Goal: Information Seeking & Learning: Learn about a topic

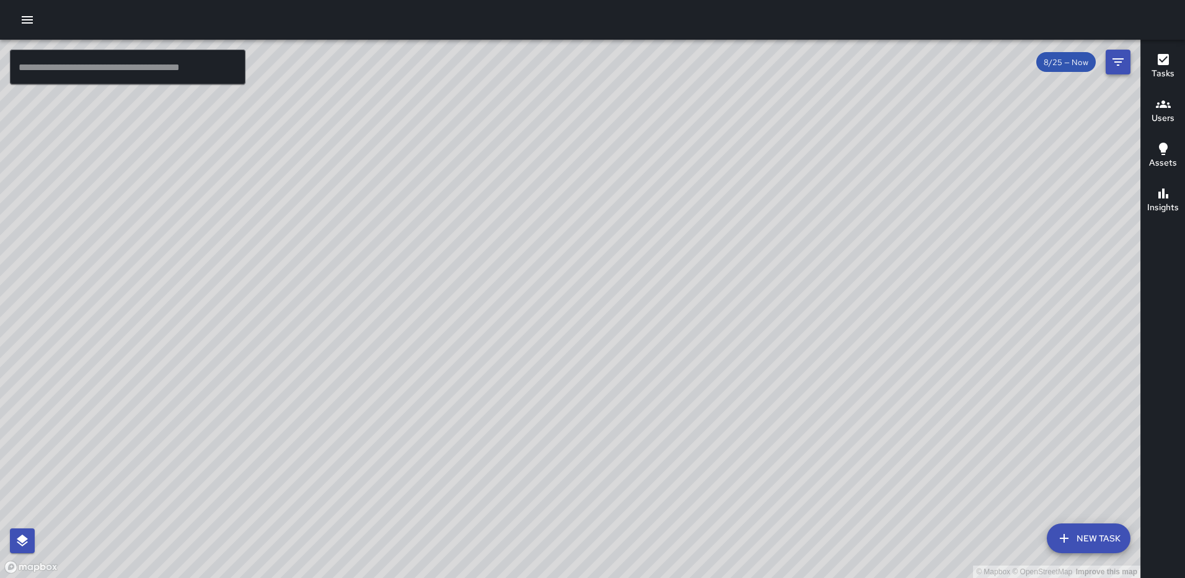
click at [1116, 59] on icon "Filters" at bounding box center [1118, 61] width 11 height 7
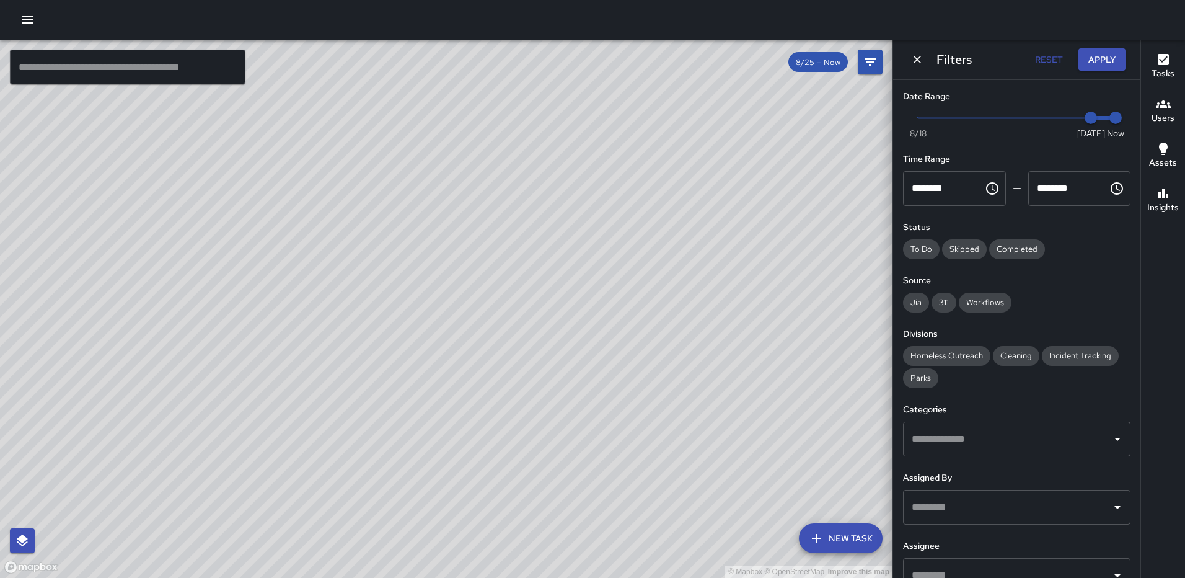
click at [694, 164] on div "© Mapbox © OpenStreetMap Improve this map" at bounding box center [446, 309] width 893 height 538
click at [914, 58] on icon "Dismiss" at bounding box center [917, 59] width 12 height 12
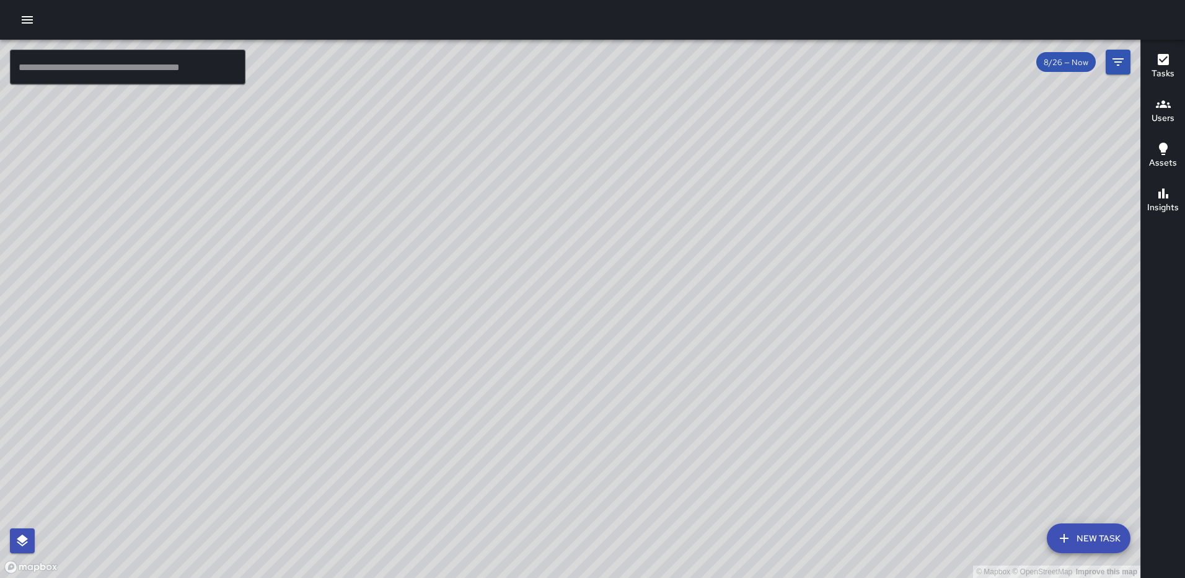
click at [1159, 53] on icon "button" at bounding box center [1163, 59] width 15 height 15
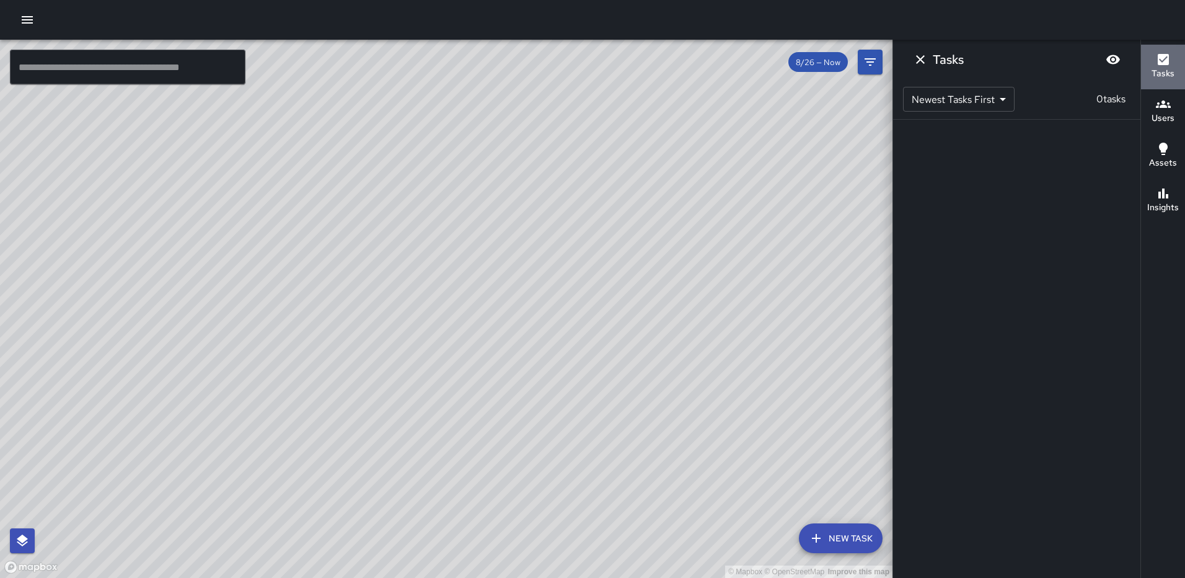
click at [1155, 58] on div "Tasks" at bounding box center [1163, 66] width 23 height 29
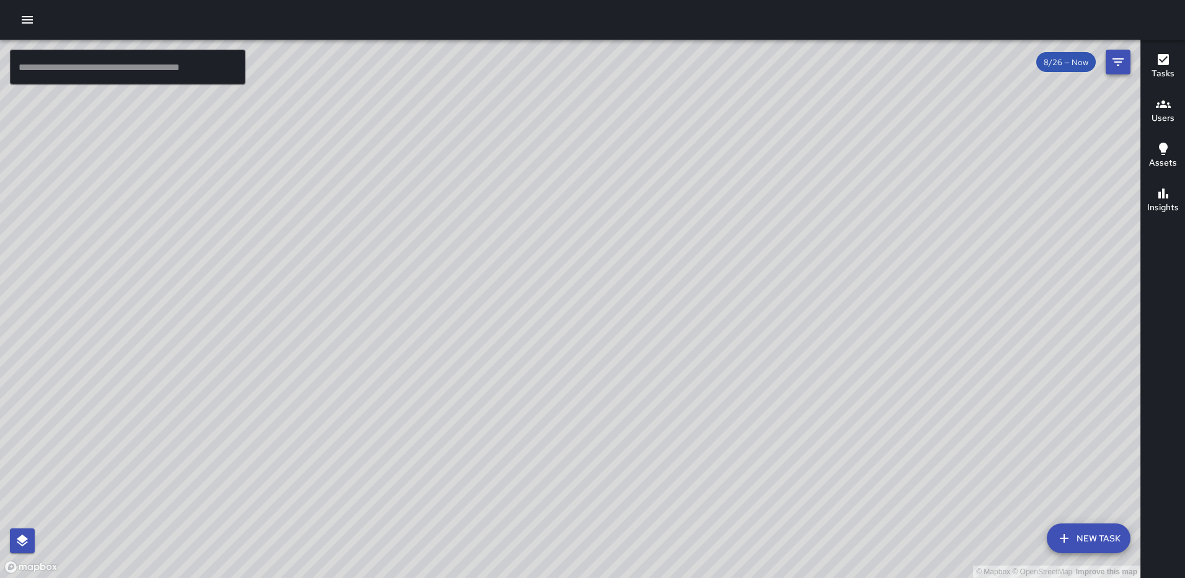
click at [1123, 63] on icon "Filters" at bounding box center [1118, 62] width 15 height 15
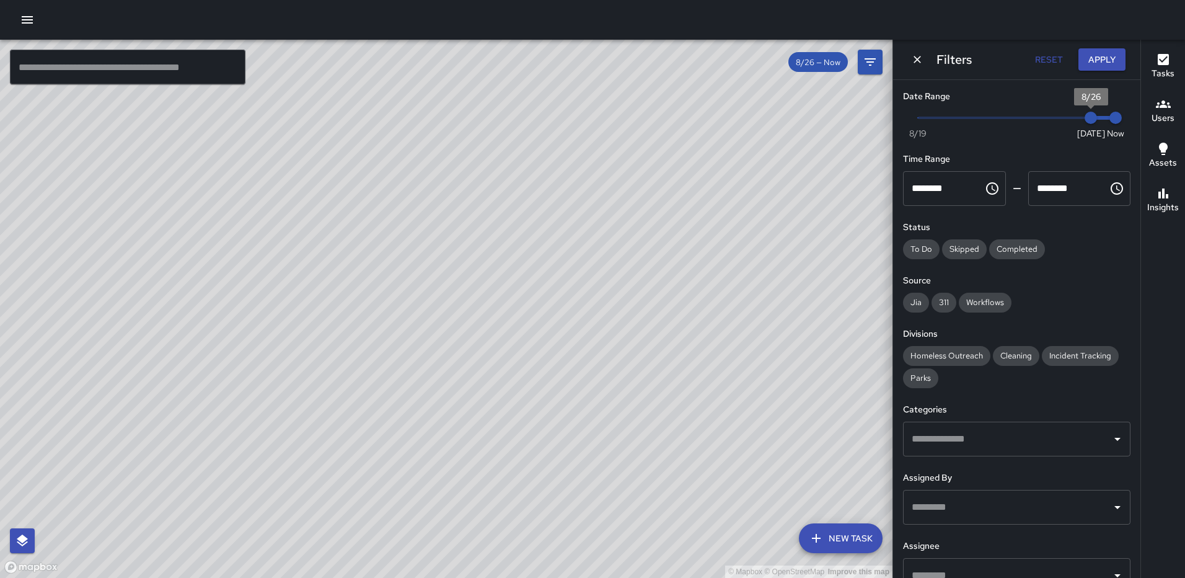
type input "*"
drag, startPoint x: 1078, startPoint y: 117, endPoint x: 1062, endPoint y: 120, distance: 16.4
click at [1062, 120] on span "8/25" at bounding box center [1066, 118] width 12 height 12
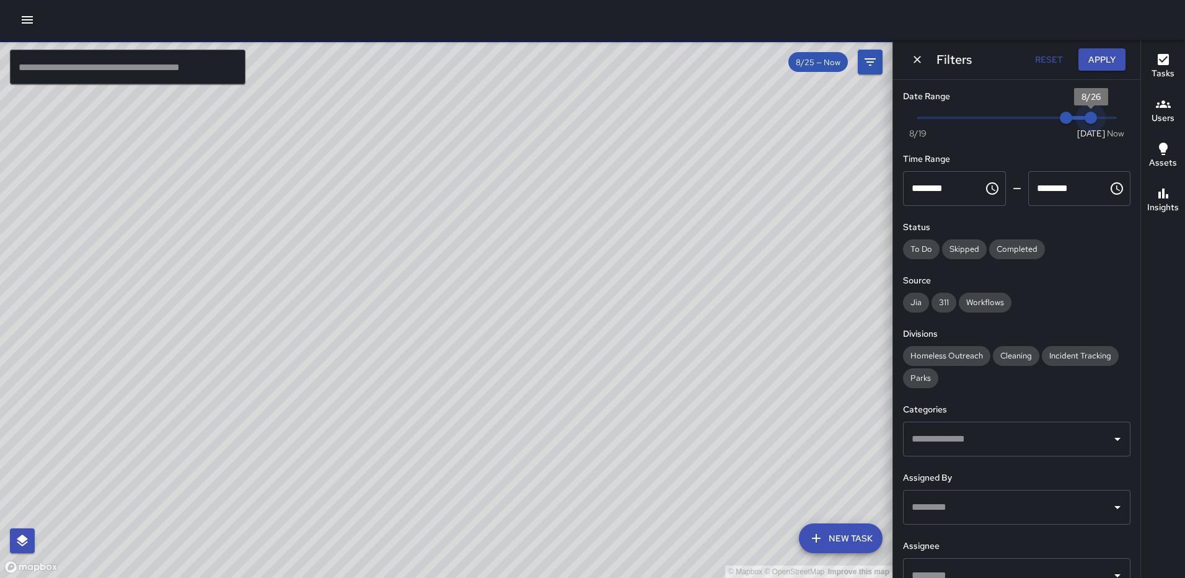
type input "*"
drag, startPoint x: 1109, startPoint y: 116, endPoint x: 1081, endPoint y: 118, distance: 28.0
click at [1085, 118] on span "8/26" at bounding box center [1091, 118] width 12 height 12
click at [1102, 56] on button "Apply" at bounding box center [1102, 59] width 47 height 23
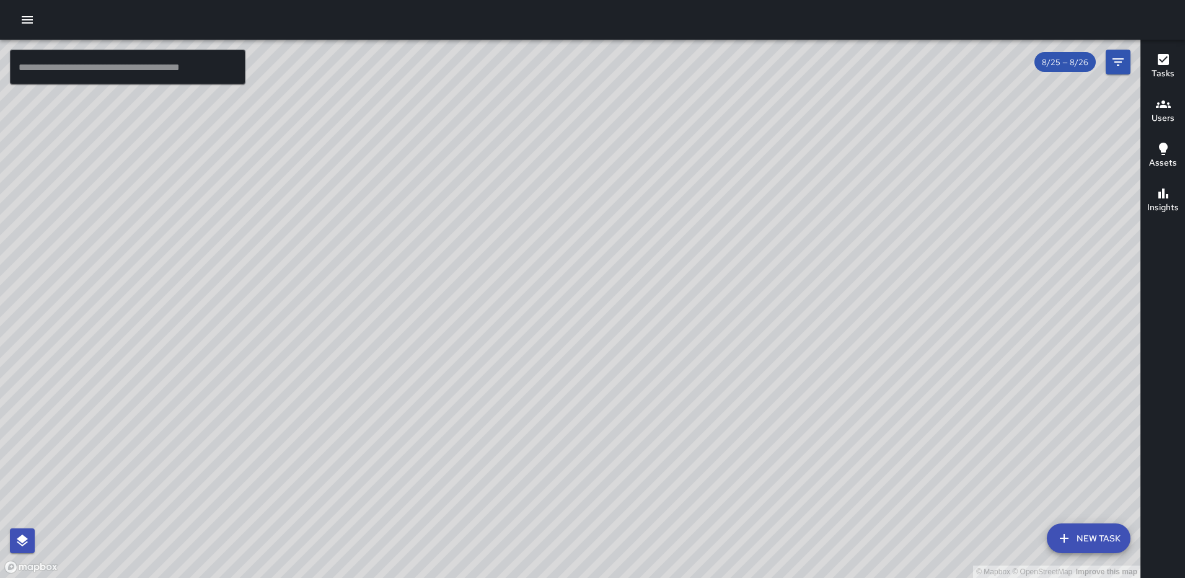
click at [1165, 74] on h6 "Tasks" at bounding box center [1163, 74] width 23 height 14
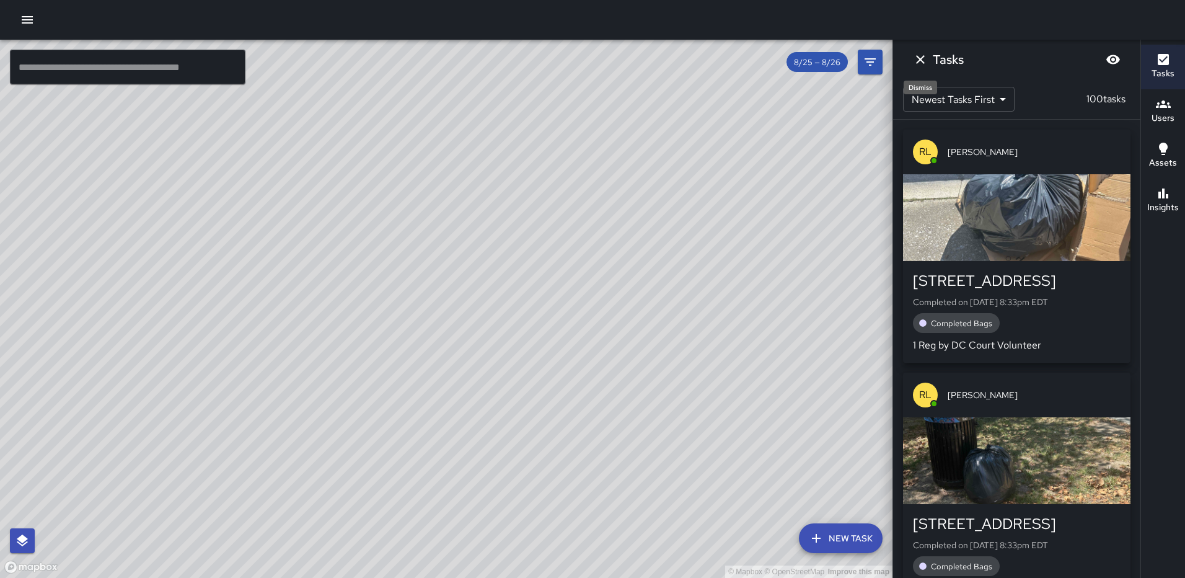
click at [920, 64] on icon "Dismiss" at bounding box center [920, 59] width 15 height 15
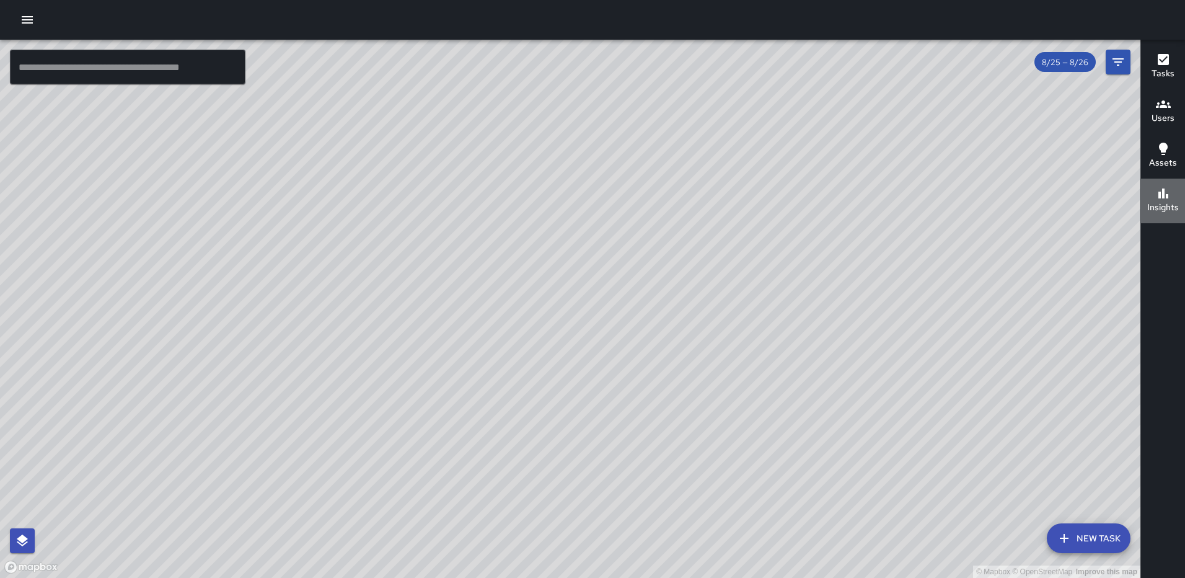
click at [1174, 192] on div "Insights" at bounding box center [1164, 200] width 32 height 29
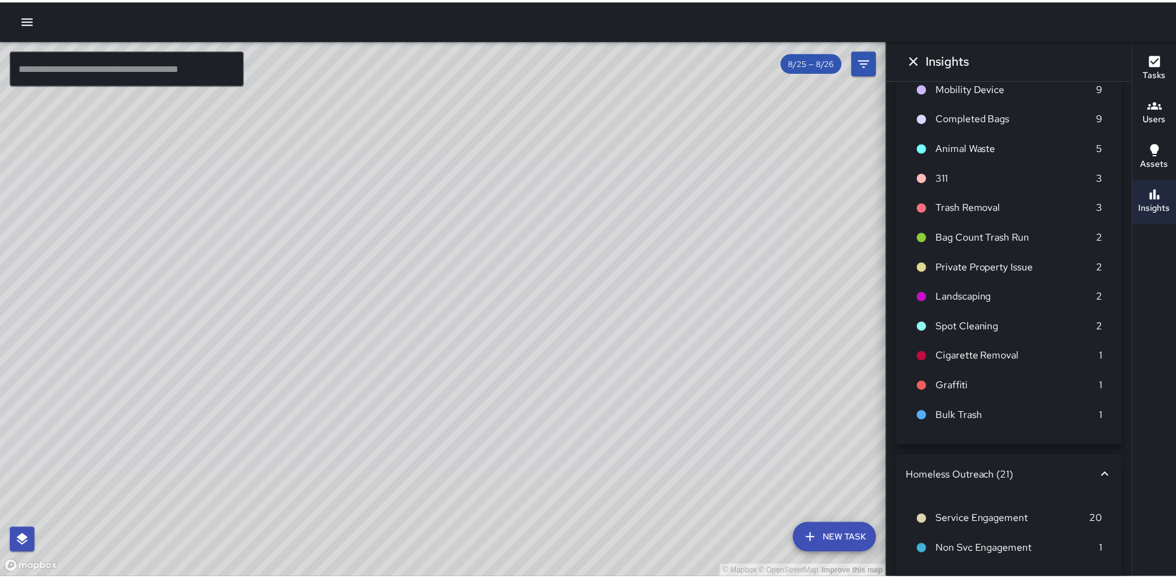
scroll to position [137, 0]
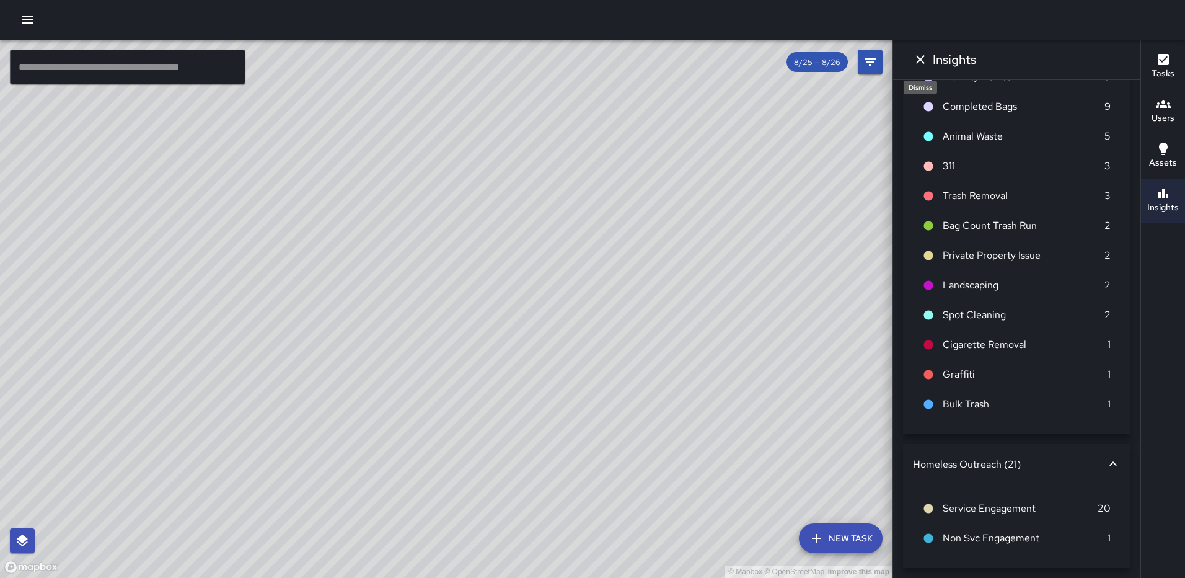
click at [912, 60] on button "Dismiss" at bounding box center [920, 59] width 25 height 25
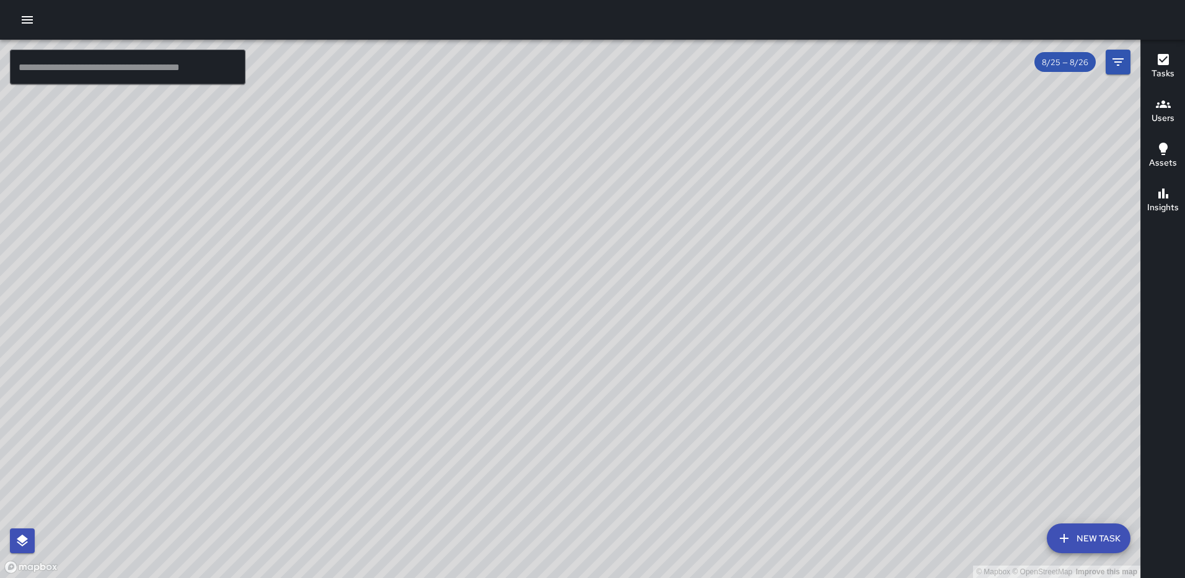
click at [22, 21] on icon "button" at bounding box center [27, 19] width 15 height 15
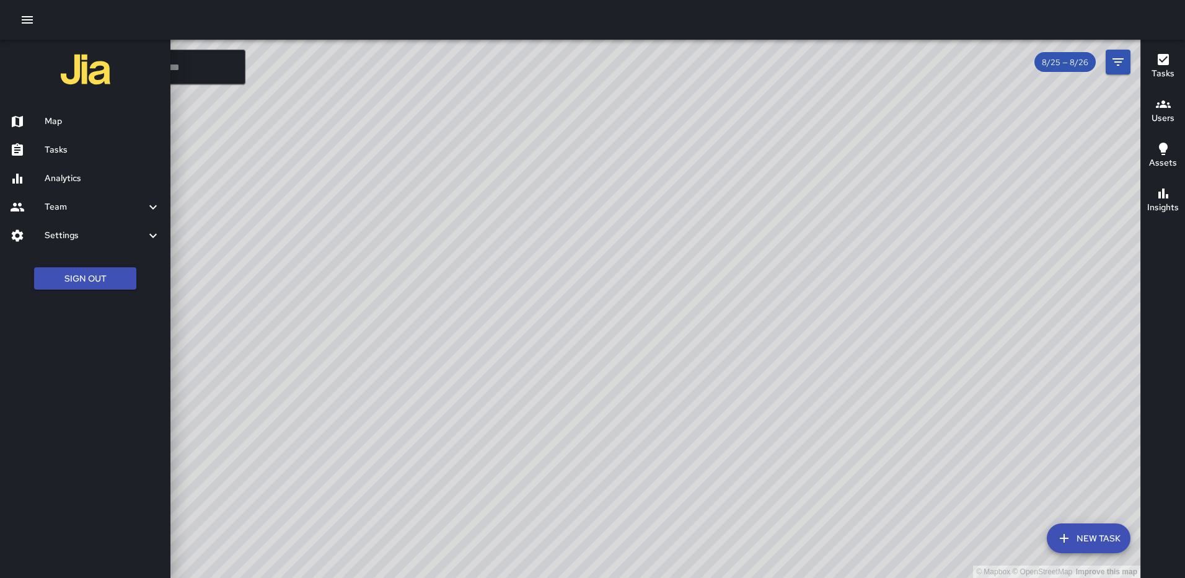
click at [82, 179] on h6 "Analytics" at bounding box center [103, 179] width 116 height 14
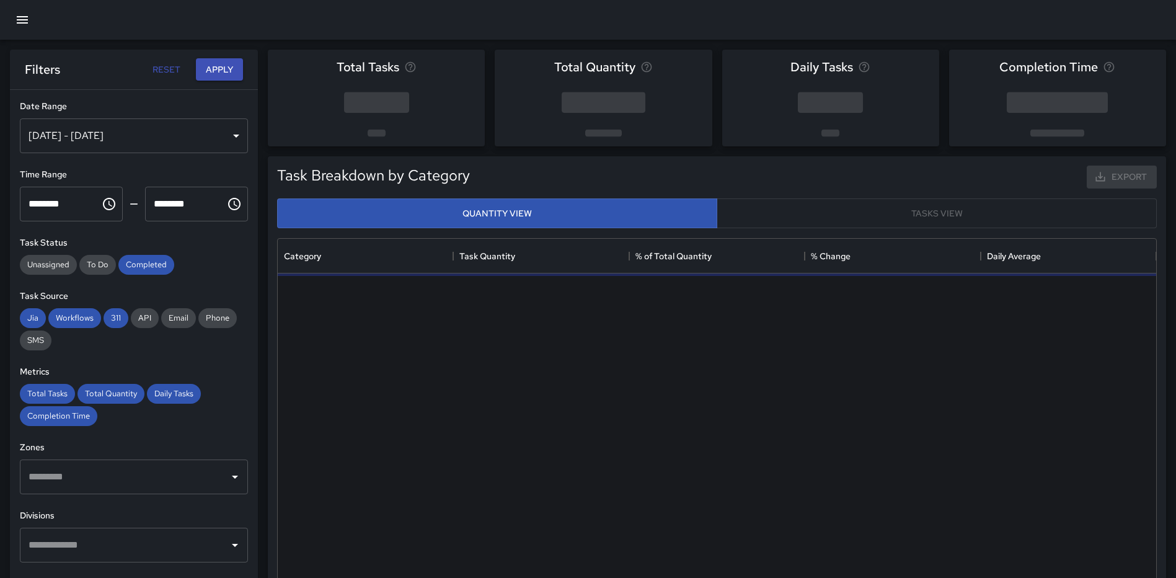
scroll to position [361, 869]
click at [228, 131] on div "Aug 20, 2025 - Aug 26, 2025" at bounding box center [134, 135] width 228 height 35
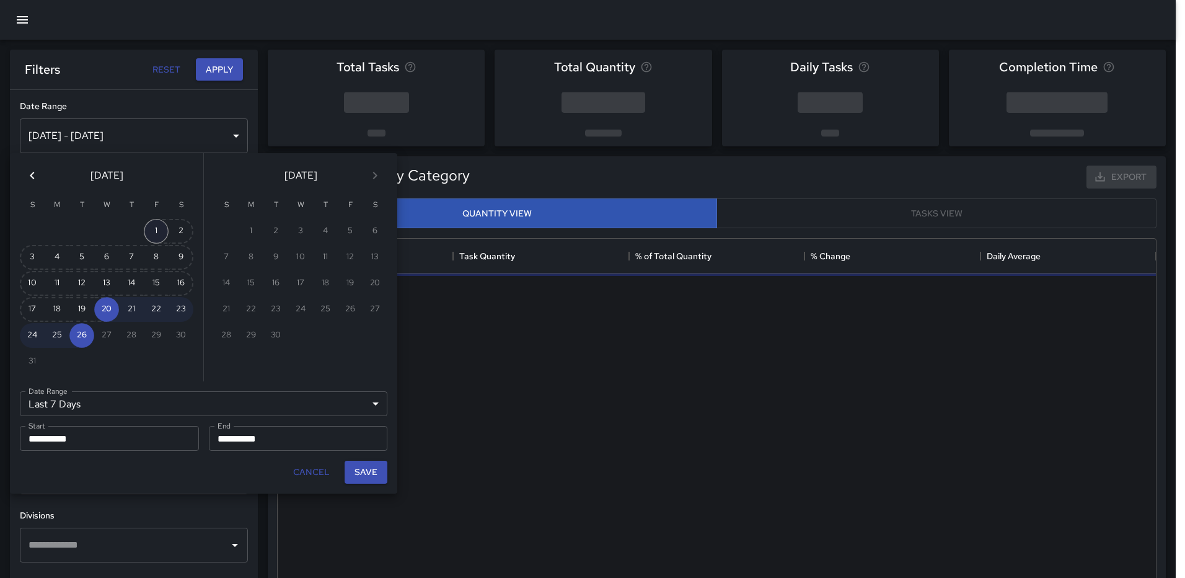
click at [149, 231] on button "1" at bounding box center [156, 231] width 25 height 25
type input "******"
type input "**********"
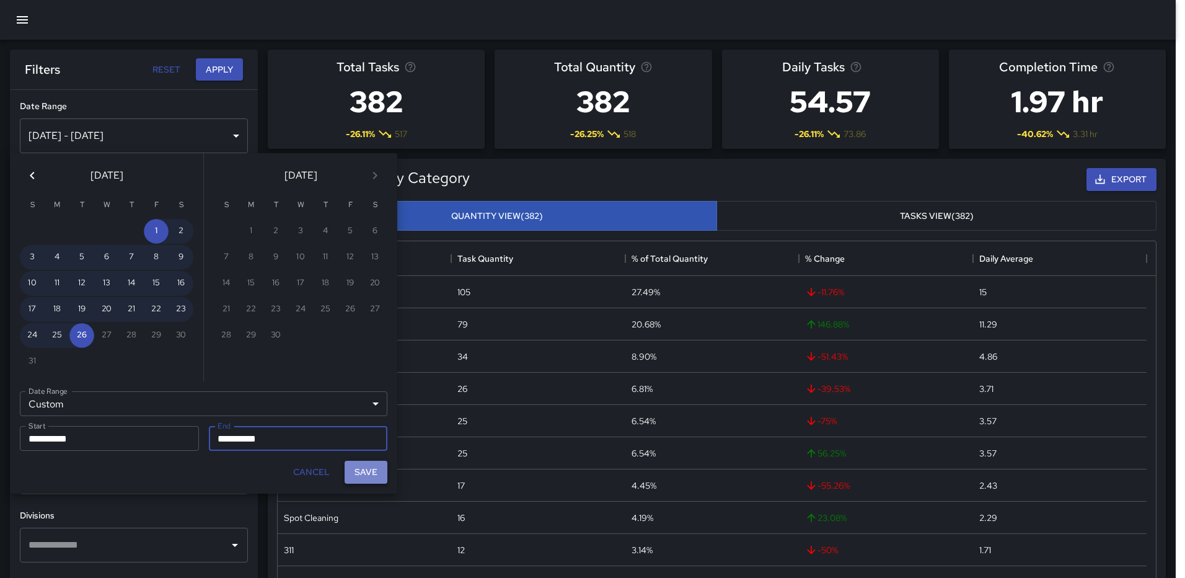
click at [361, 469] on button "Save" at bounding box center [366, 472] width 43 height 23
type input "**********"
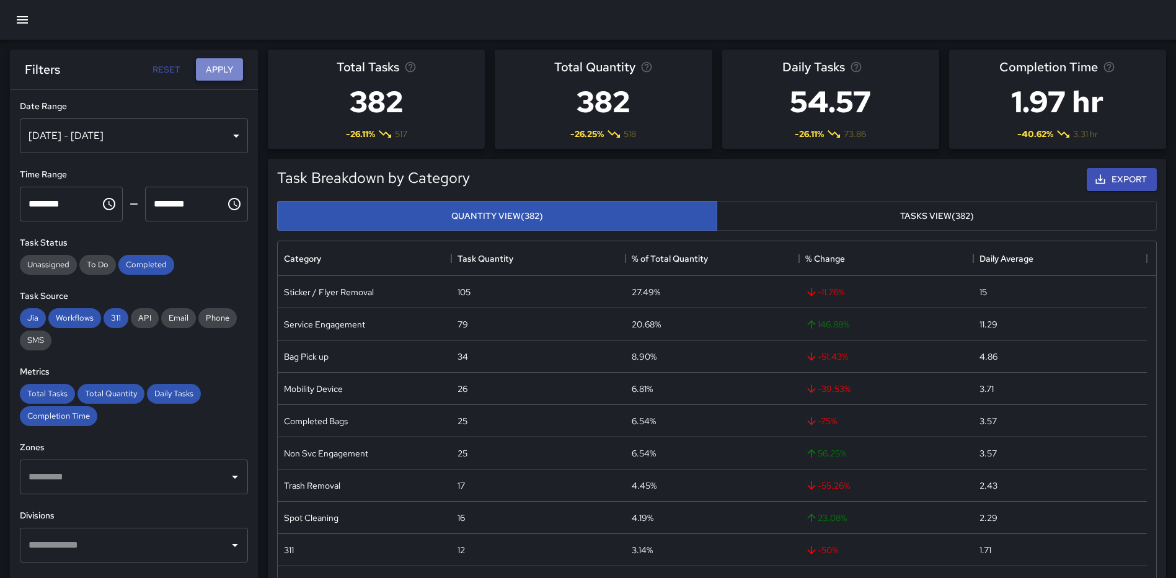
click at [233, 63] on button "Apply" at bounding box center [219, 69] width 47 height 23
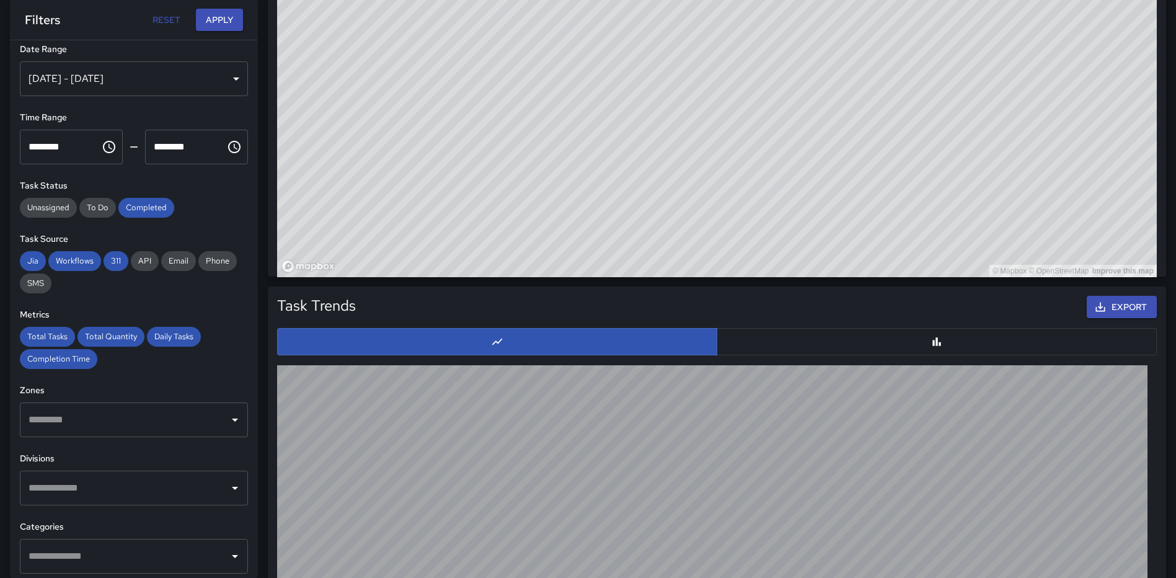
scroll to position [1172, 0]
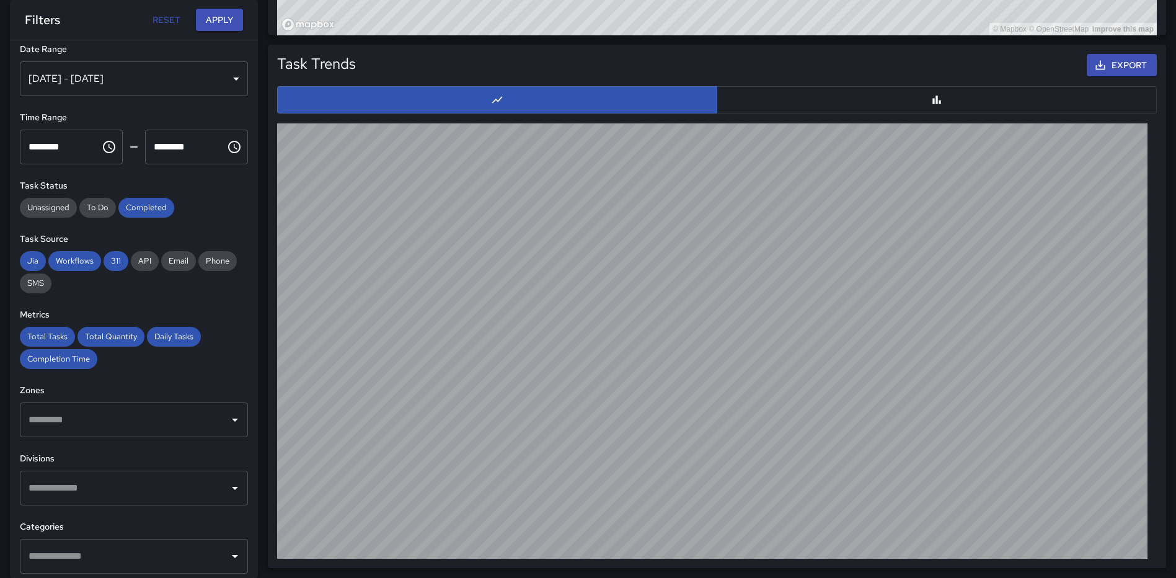
click at [938, 97] on icon "Bar Chart" at bounding box center [937, 100] width 12 height 12
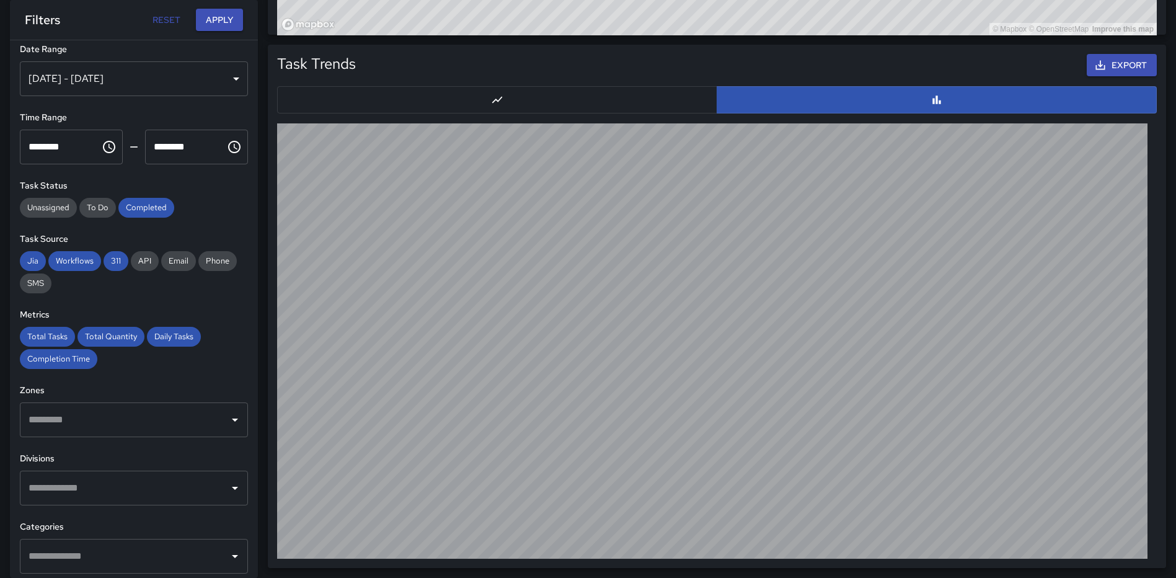
click at [122, 496] on input "text" at bounding box center [124, 488] width 198 height 24
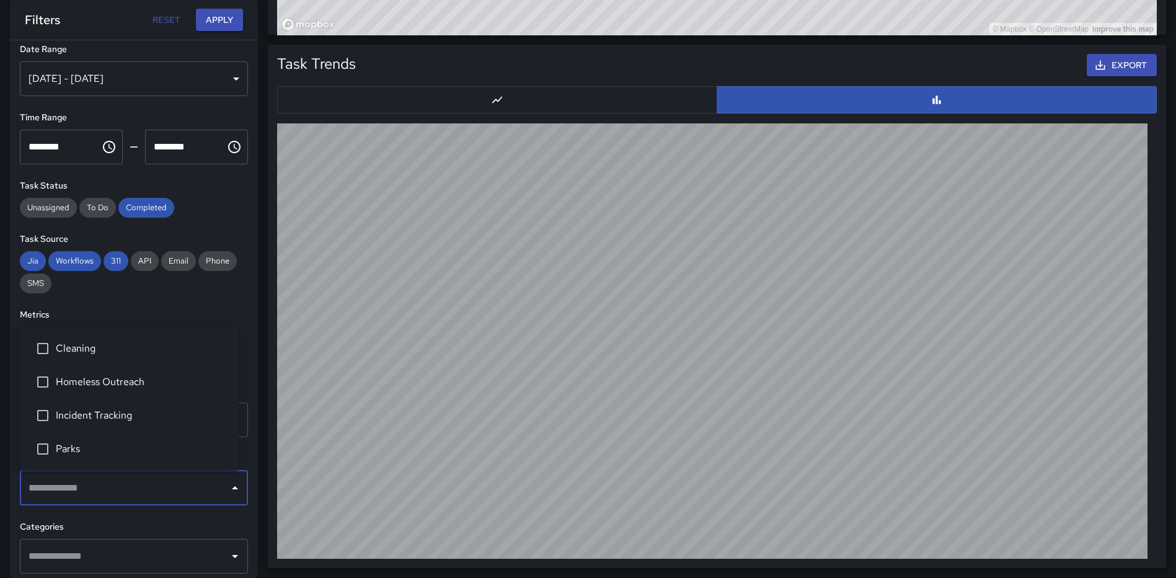
click at [83, 352] on span "Cleaning" at bounding box center [142, 348] width 173 height 15
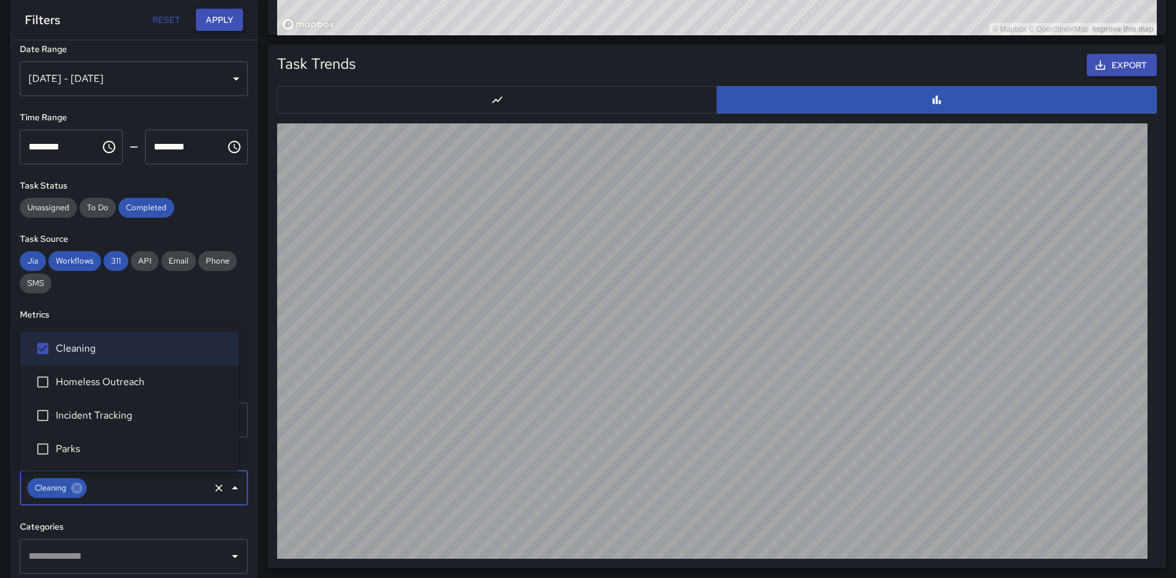
click at [221, 15] on button "Apply" at bounding box center [219, 20] width 47 height 23
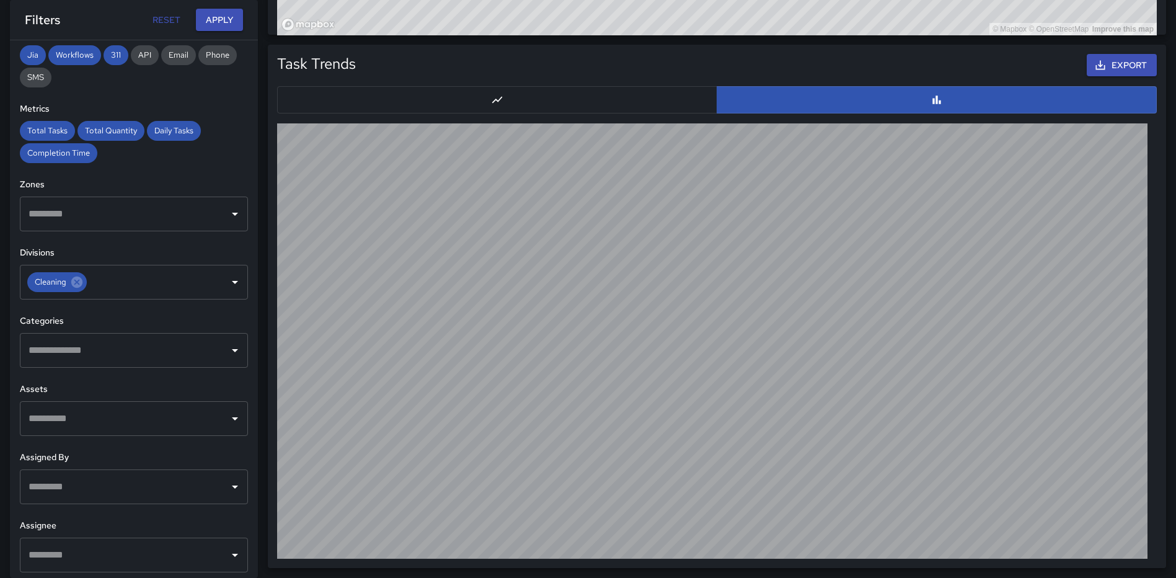
scroll to position [218, 0]
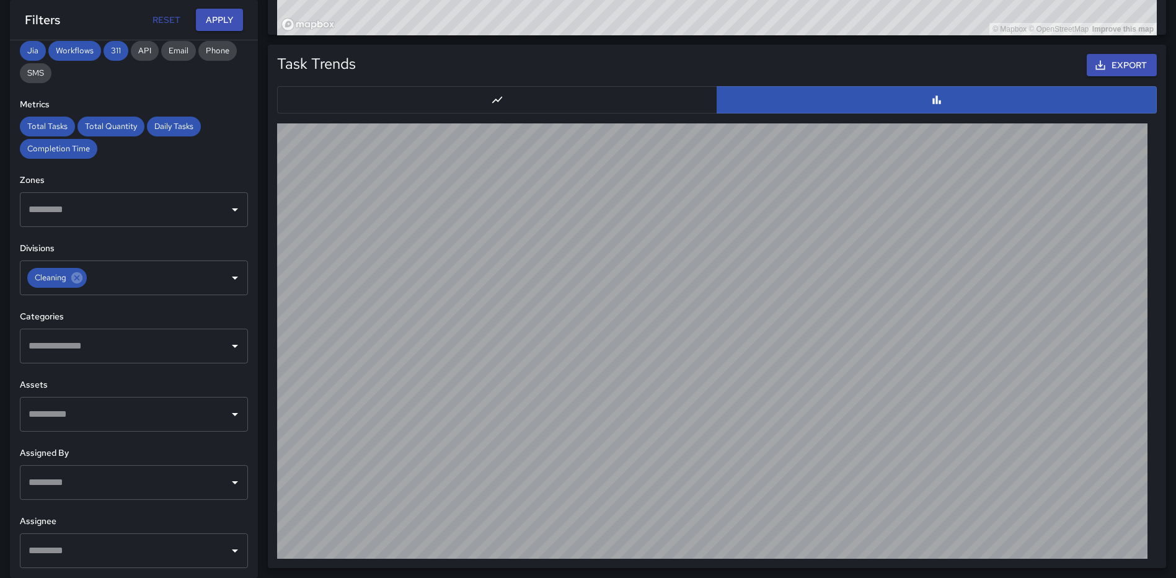
click at [229, 554] on icon "Open" at bounding box center [235, 550] width 15 height 15
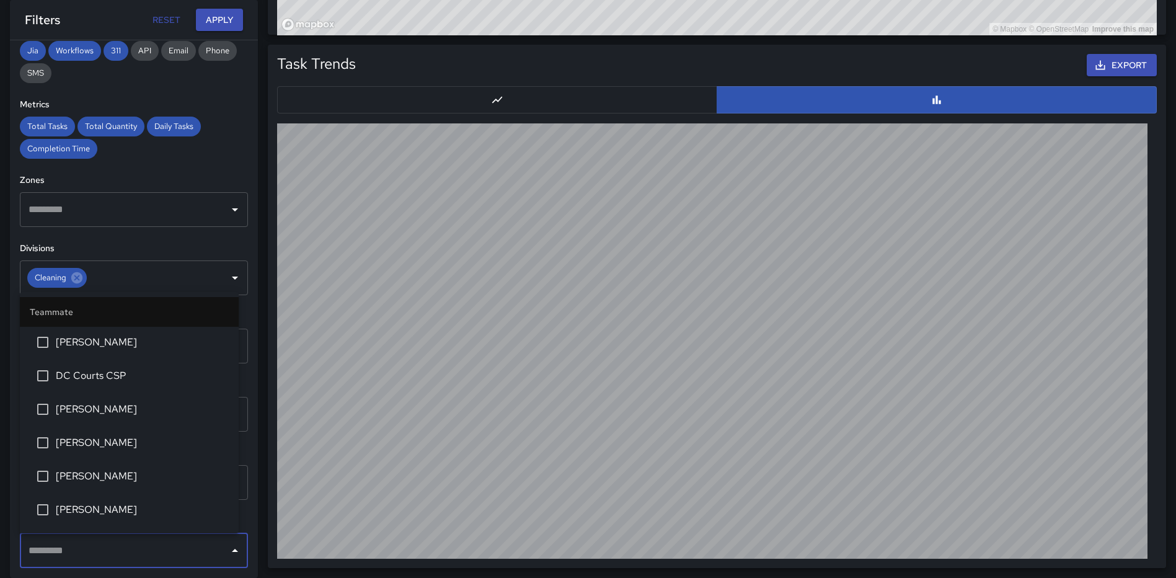
scroll to position [310, 0]
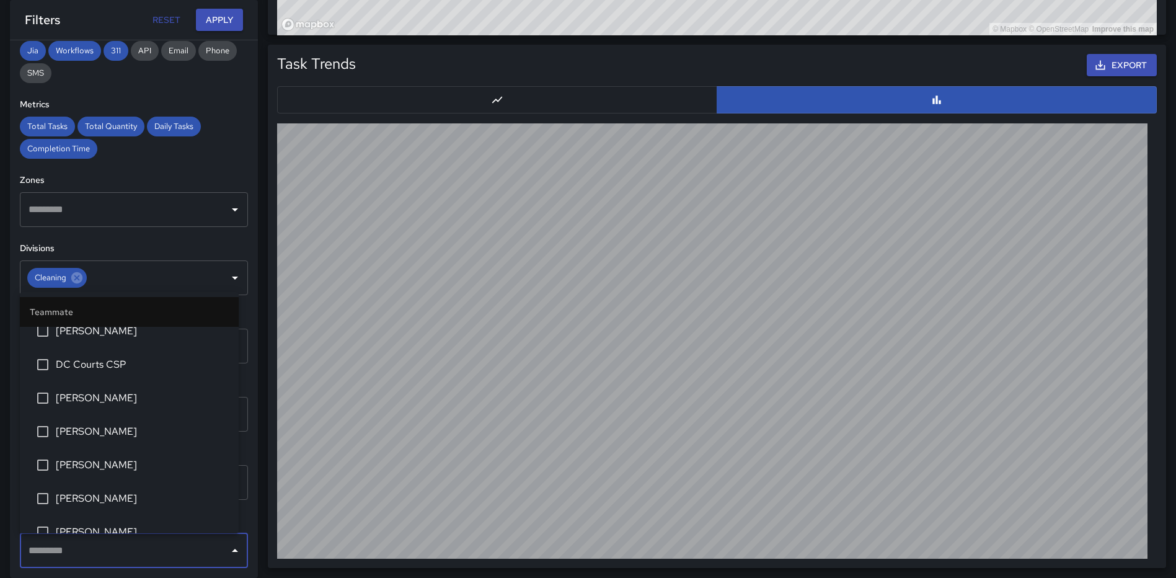
click at [108, 367] on span "DC Courts CSP" at bounding box center [142, 364] width 173 height 15
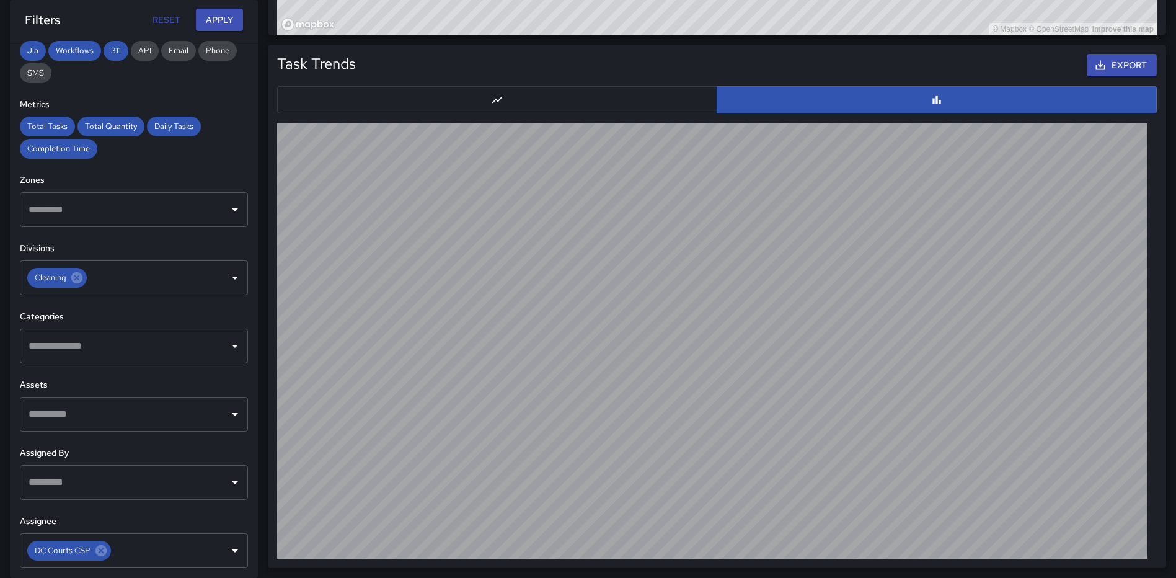
click at [217, 7] on div "Filters Reset Apply" at bounding box center [134, 20] width 248 height 40
click at [219, 11] on button "Apply" at bounding box center [219, 20] width 47 height 23
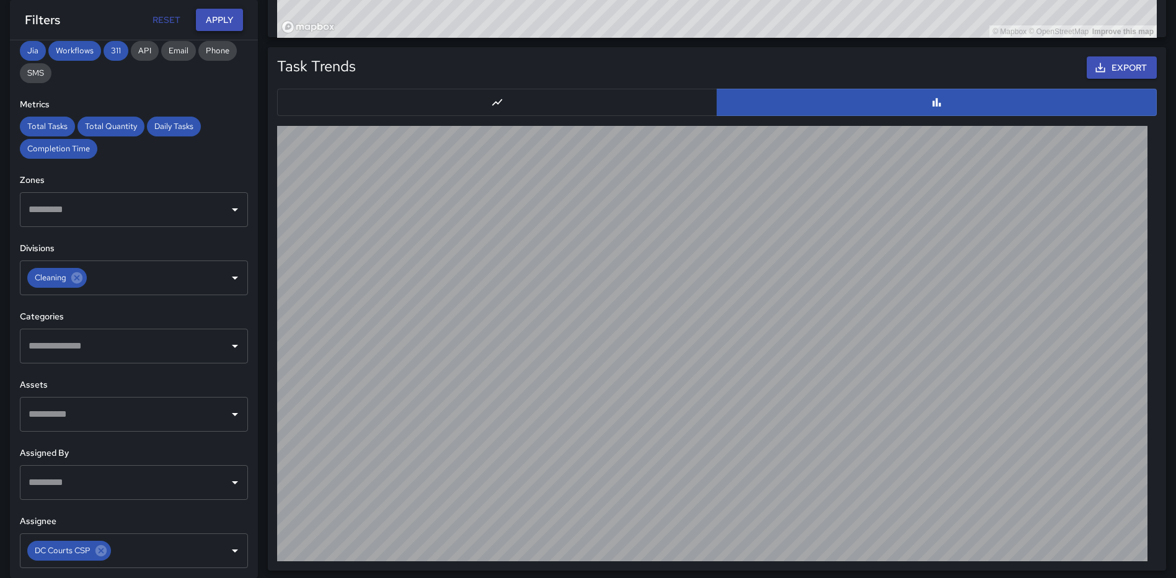
scroll to position [1172, 0]
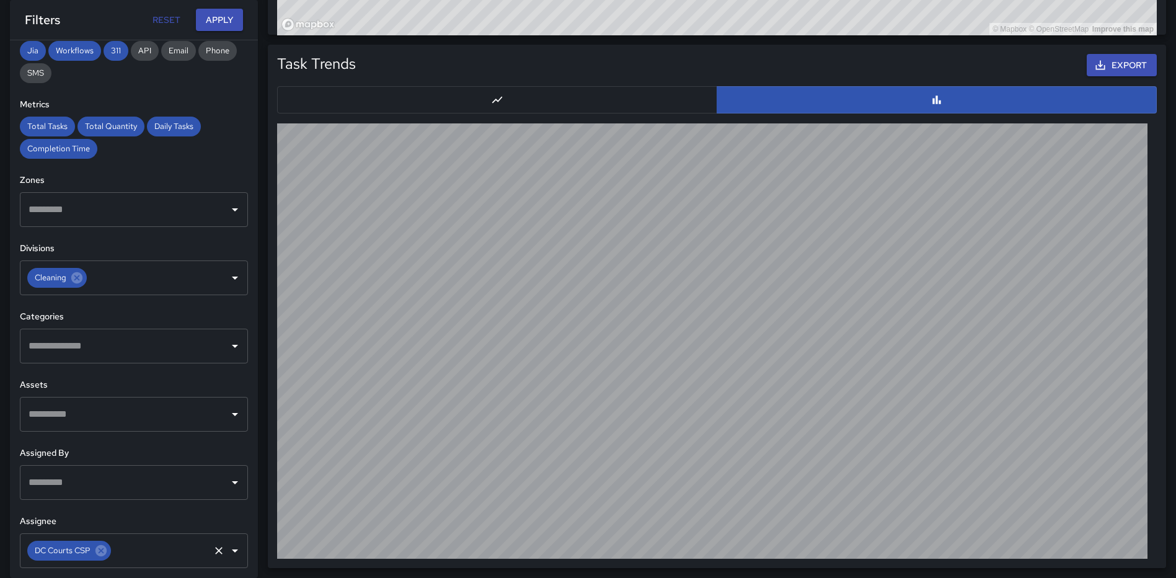
click at [104, 547] on icon at bounding box center [101, 551] width 14 height 14
click at [205, 13] on button "Apply" at bounding box center [219, 20] width 47 height 23
click at [533, 95] on button "button" at bounding box center [497, 99] width 440 height 27
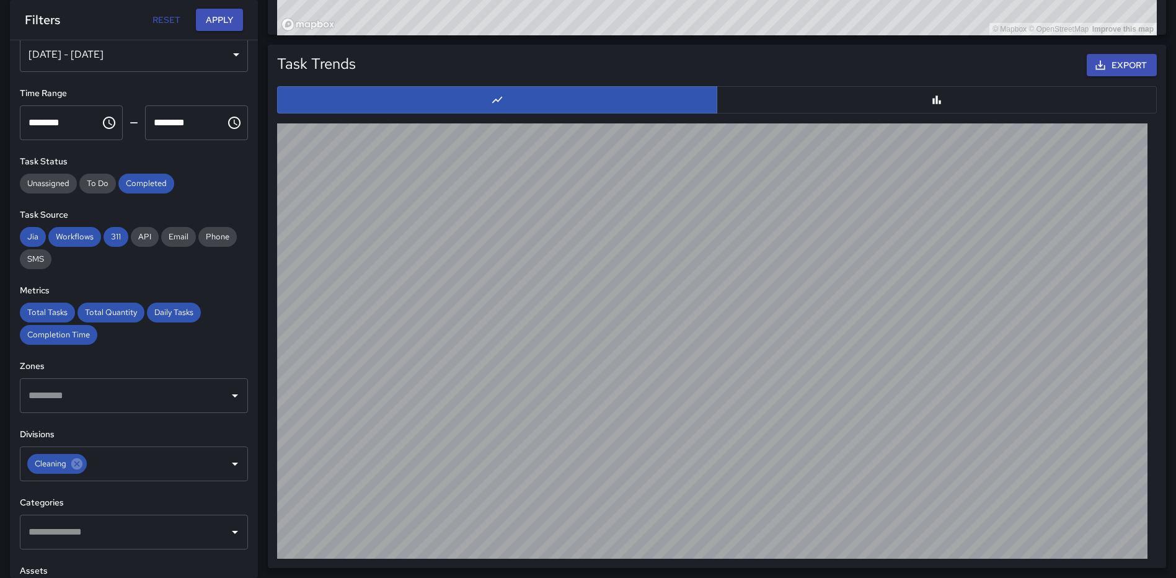
scroll to position [0, 0]
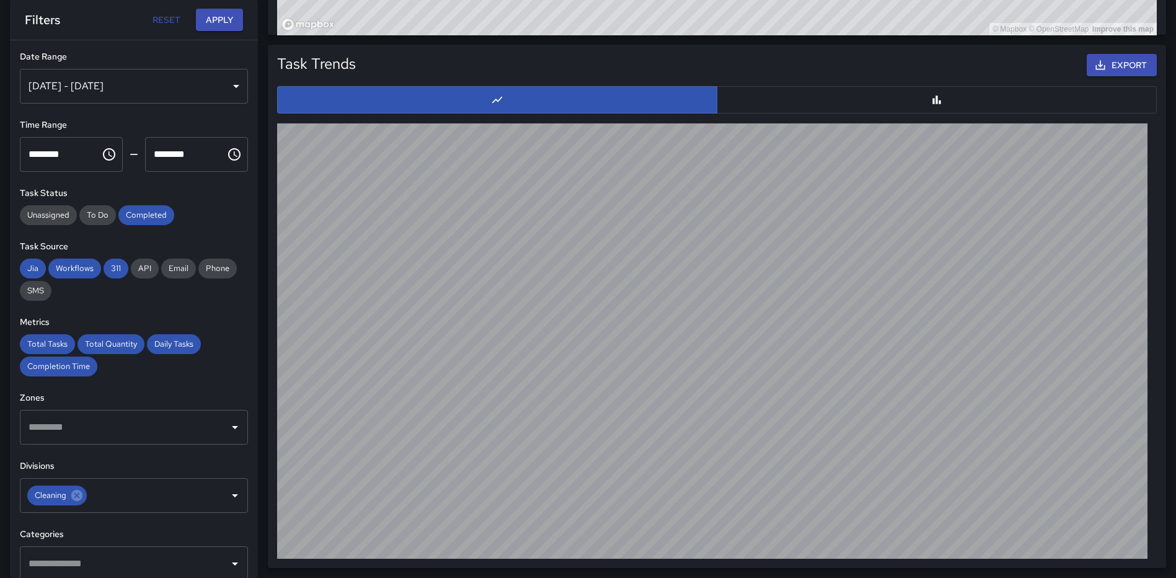
click at [230, 85] on div "Aug 01, 2025 - Aug 26, 2025" at bounding box center [134, 86] width 228 height 35
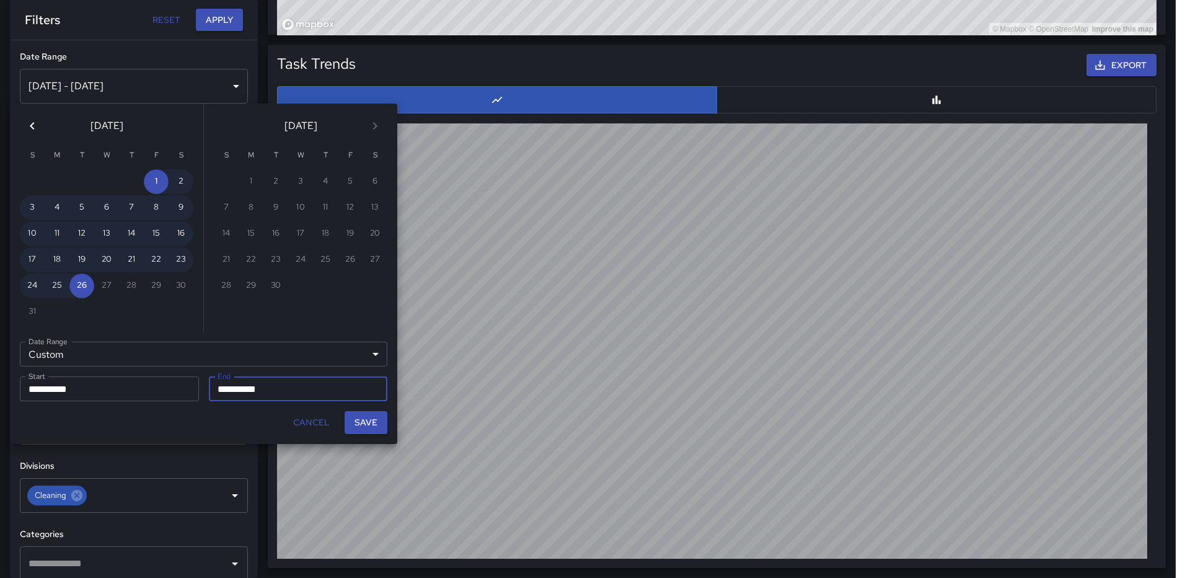
click at [35, 127] on icon "Previous month" at bounding box center [32, 125] width 15 height 15
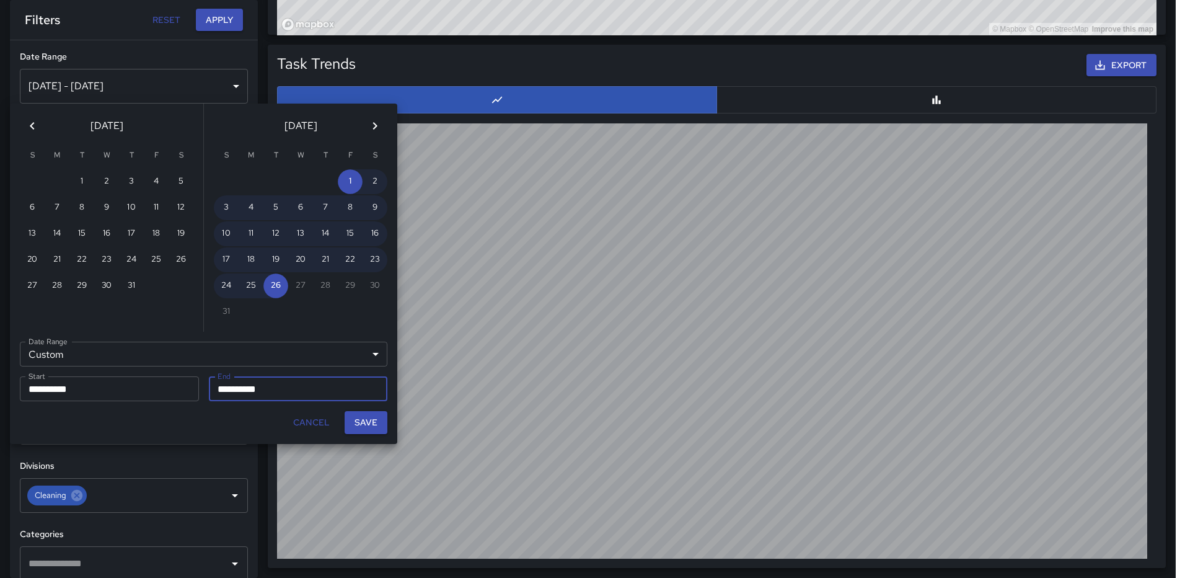
click at [35, 127] on icon "Previous month" at bounding box center [32, 125] width 15 height 15
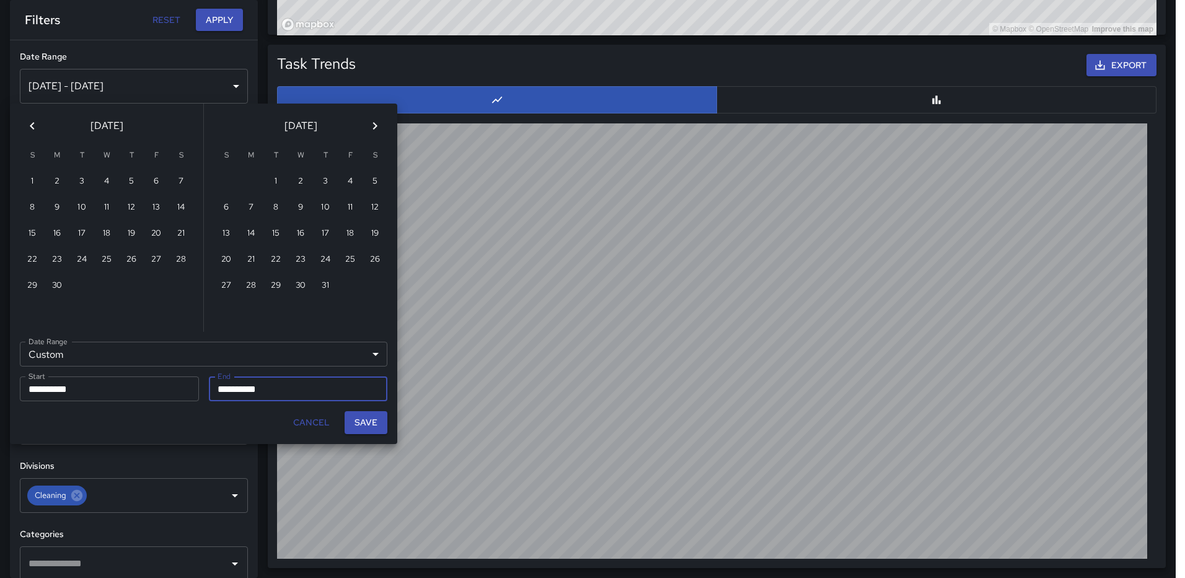
click at [35, 127] on icon "Previous month" at bounding box center [32, 125] width 15 height 15
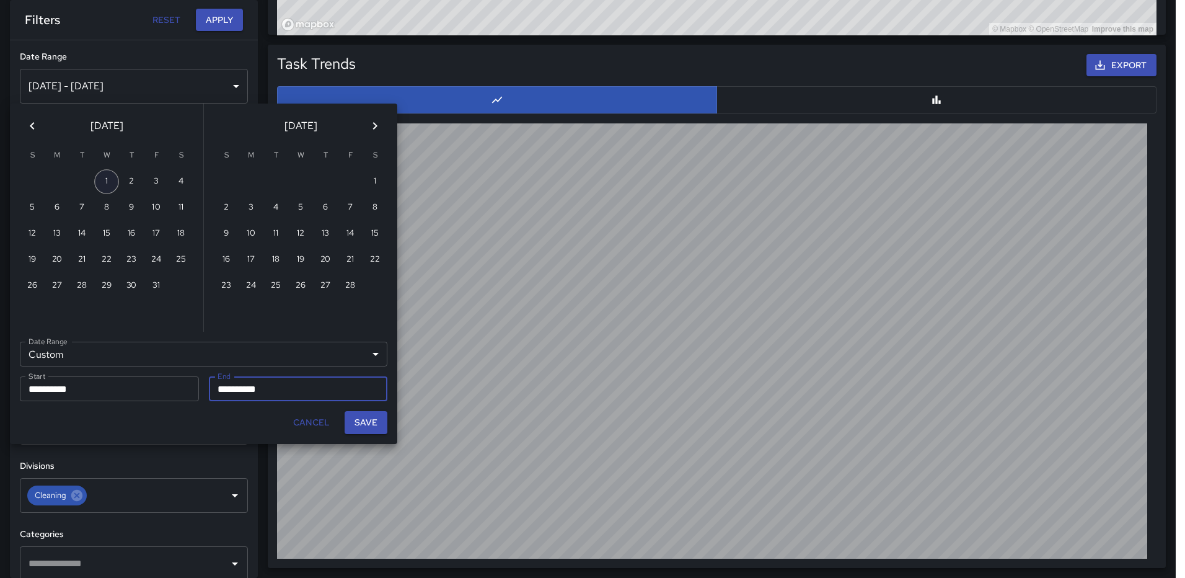
click at [99, 182] on button "1" at bounding box center [106, 181] width 25 height 25
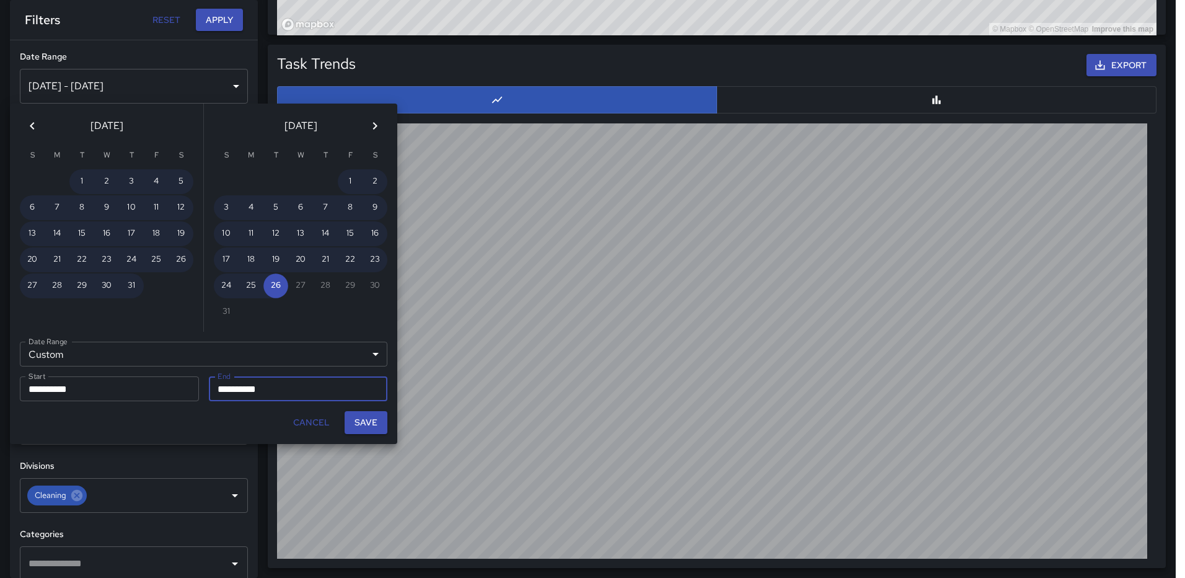
type input "**********"
click at [358, 427] on button "Save" at bounding box center [366, 422] width 43 height 23
type input "**********"
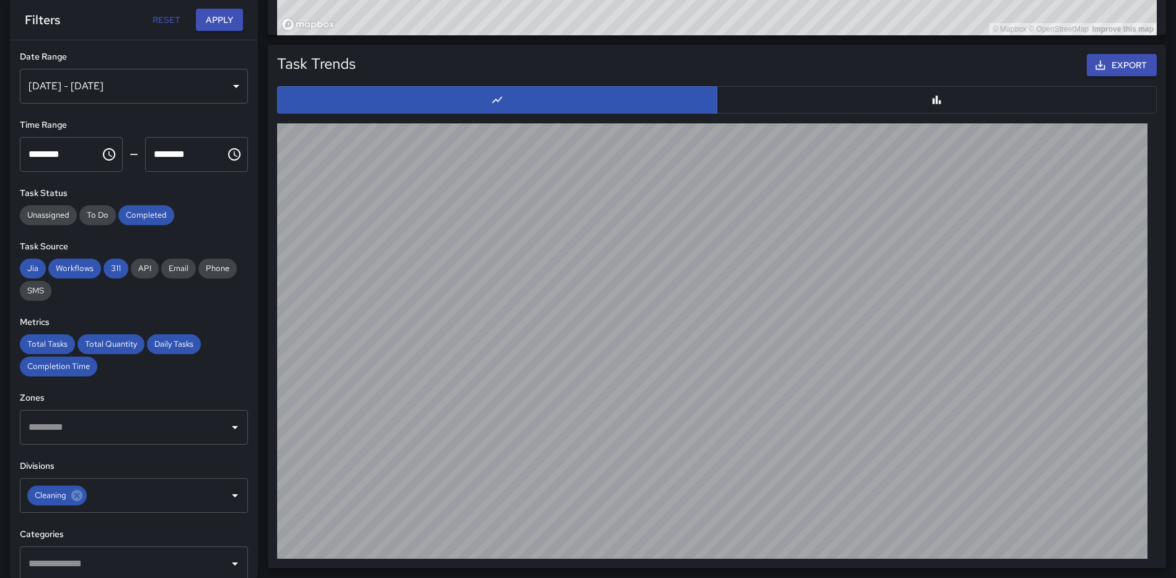
scroll to position [10, 10]
click at [215, 12] on button "Apply" at bounding box center [219, 20] width 47 height 23
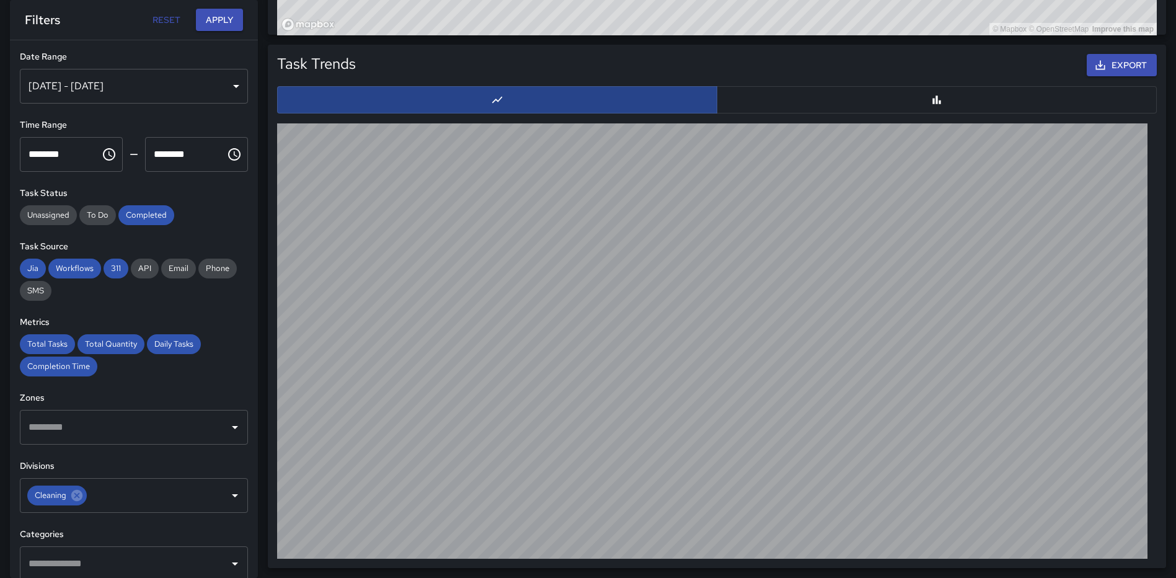
scroll to position [1172, 0]
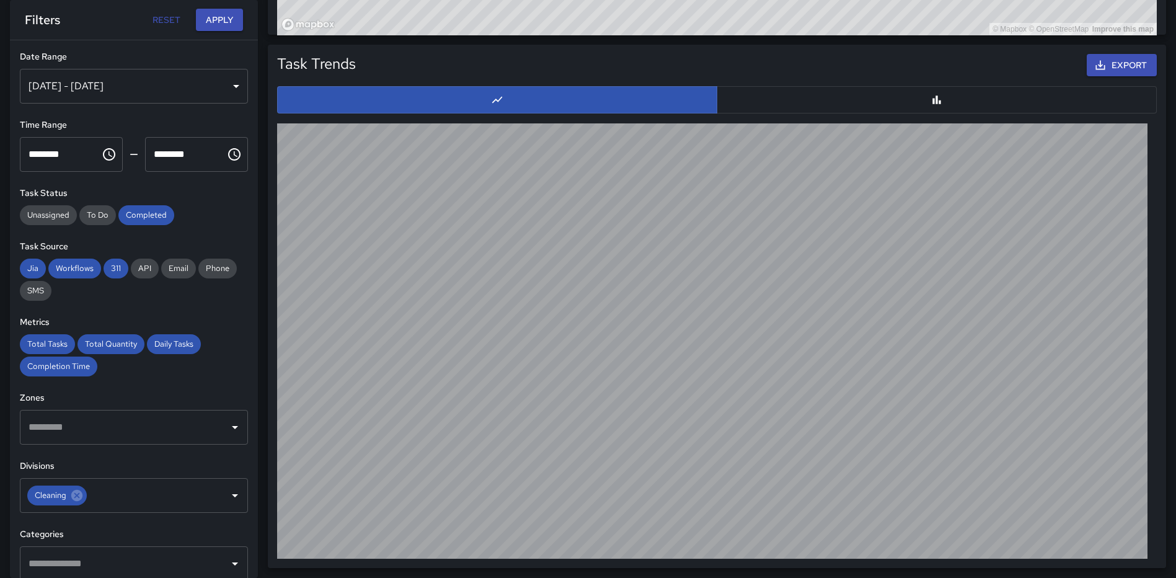
click at [223, 88] on div "Jan 01, 2025 - Aug 26, 2025" at bounding box center [134, 86] width 228 height 35
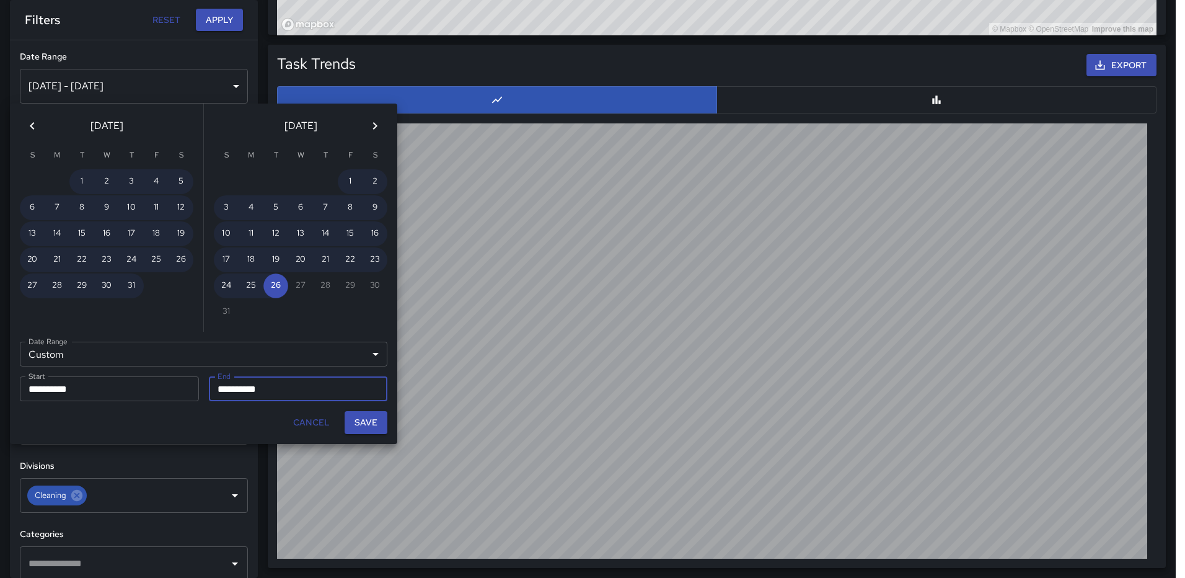
click at [28, 124] on icon "Previous month" at bounding box center [32, 125] width 15 height 15
click at [29, 124] on icon "Previous month" at bounding box center [32, 125] width 15 height 15
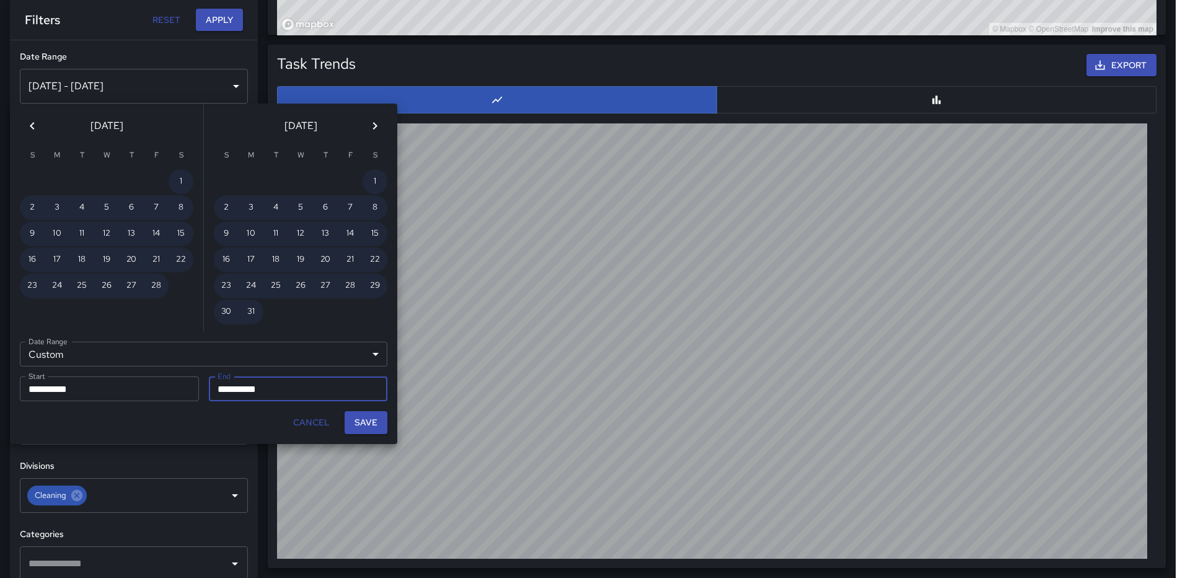
click at [31, 125] on icon "Previous month" at bounding box center [32, 125] width 4 height 7
click at [32, 125] on icon "Previous month" at bounding box center [32, 125] width 4 height 7
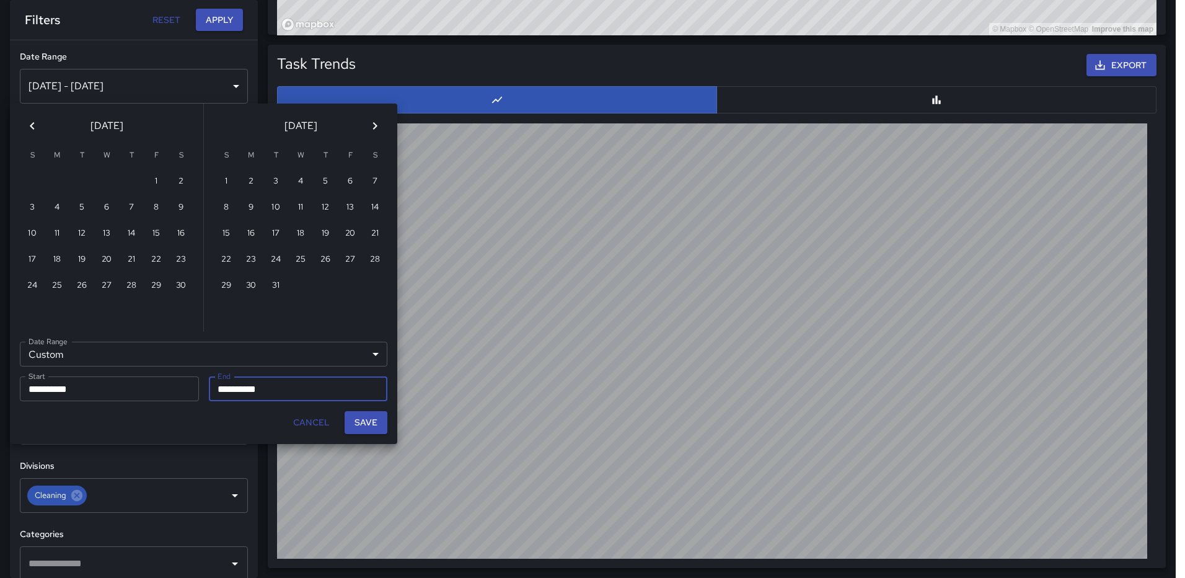
click at [32, 125] on icon "Previous month" at bounding box center [32, 125] width 4 height 7
click at [33, 126] on icon "Previous month" at bounding box center [32, 125] width 15 height 15
click at [138, 180] on button "1" at bounding box center [131, 181] width 25 height 25
type input "**********"
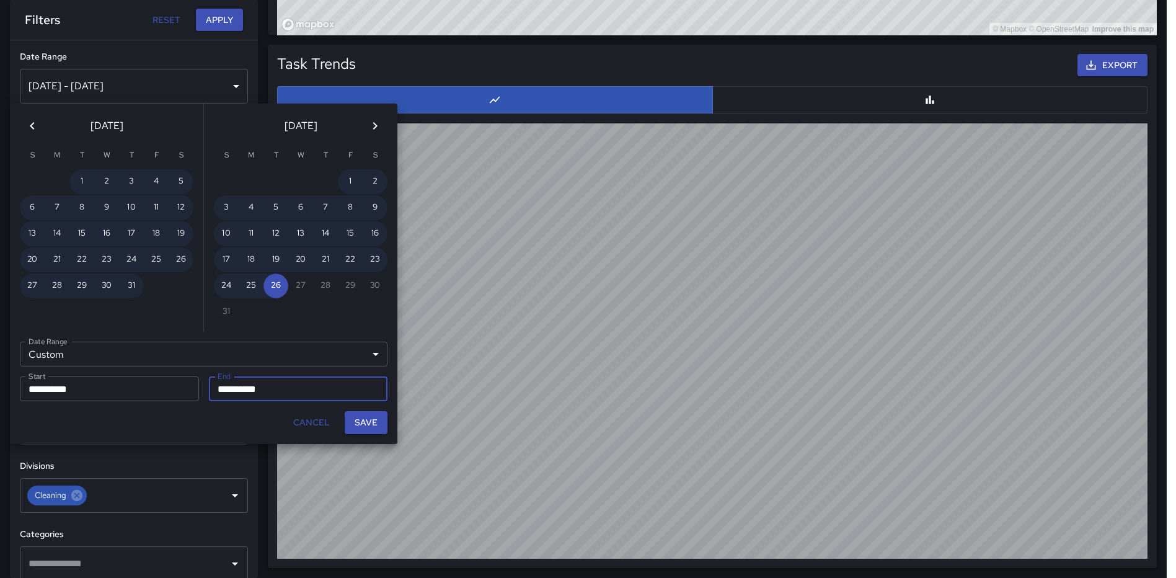
scroll to position [10, 10]
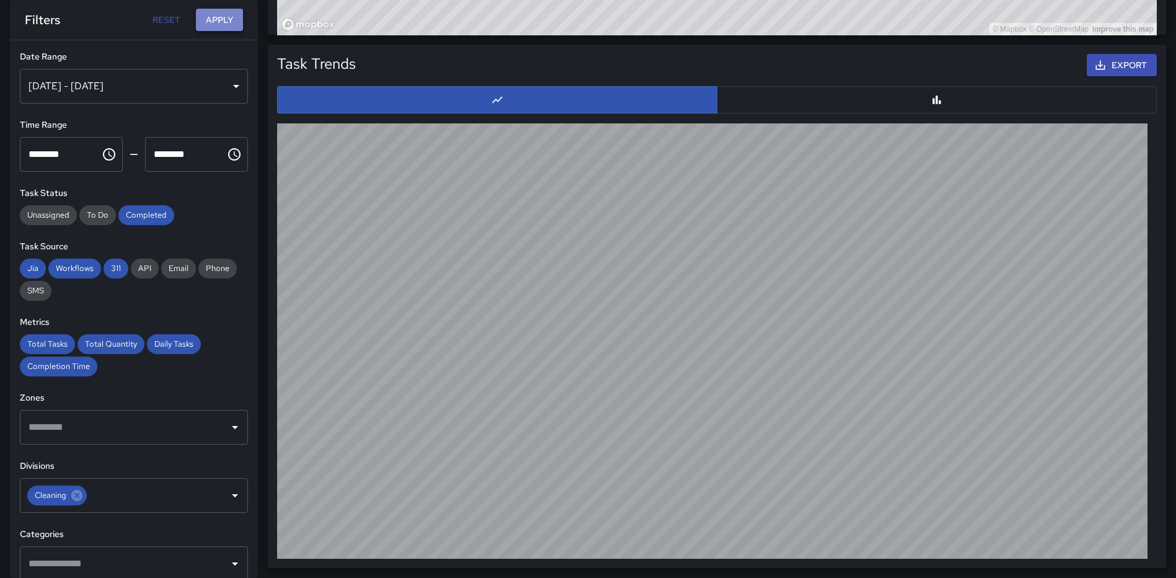
click at [221, 13] on button "Apply" at bounding box center [219, 20] width 47 height 23
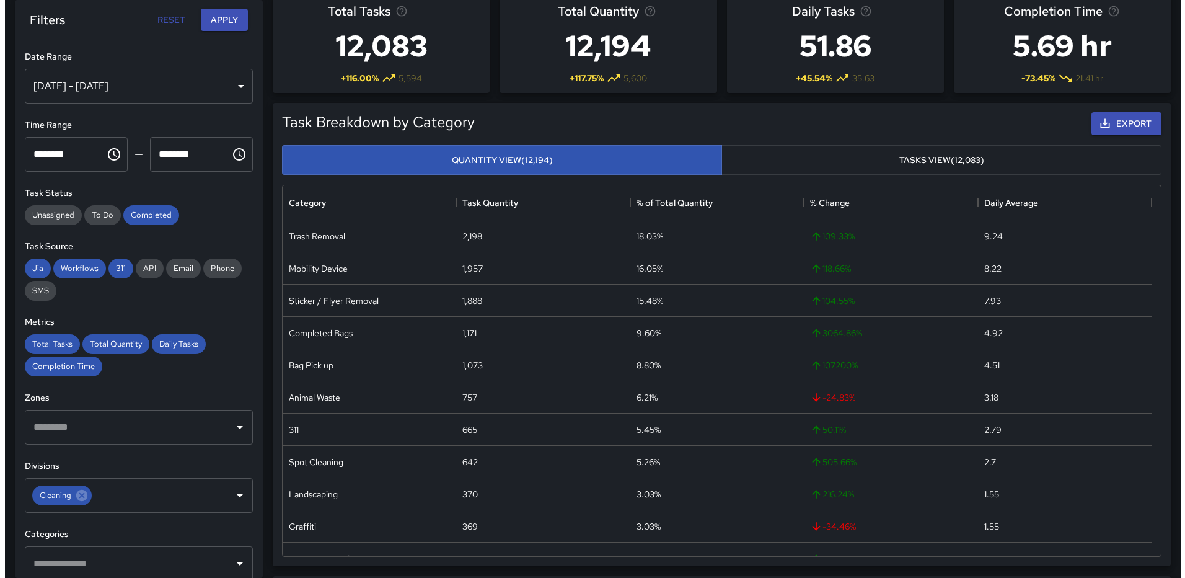
scroll to position [0, 0]
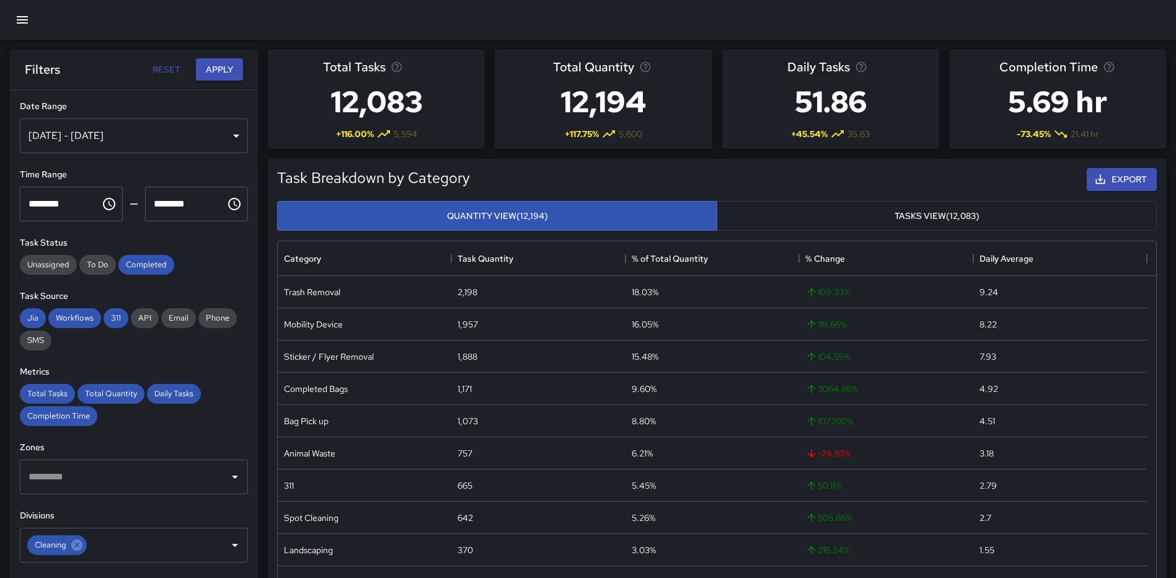
click at [219, 138] on div "Jan 01, 2025 - Aug 26, 2025" at bounding box center [134, 135] width 228 height 35
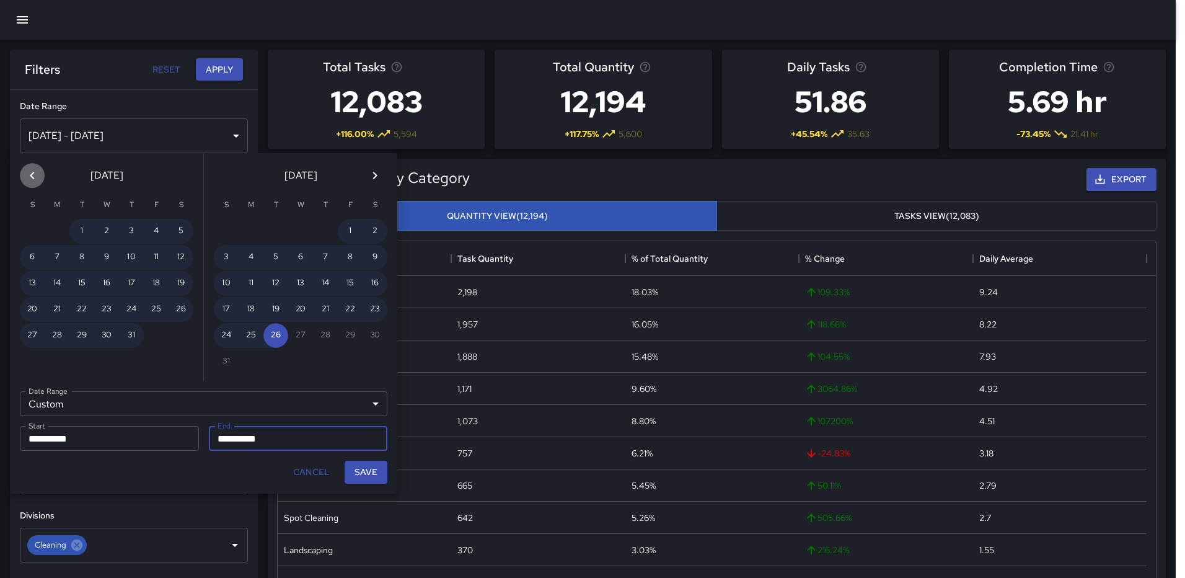
click at [32, 174] on icon "Previous month" at bounding box center [32, 175] width 4 height 7
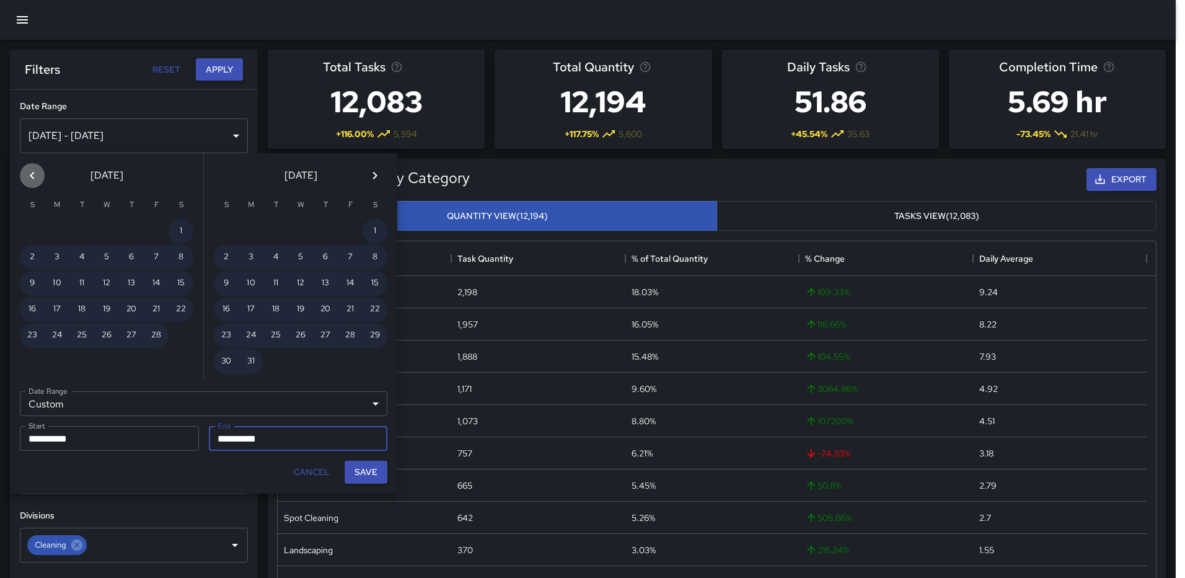
click at [32, 174] on icon "Previous month" at bounding box center [32, 175] width 4 height 7
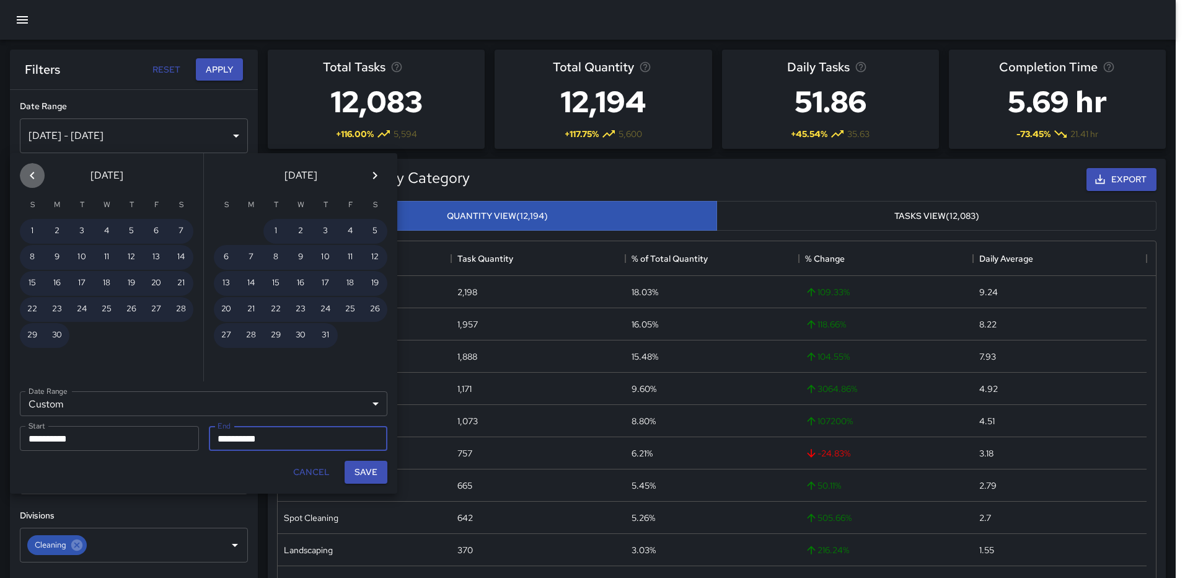
click at [32, 174] on icon "Previous month" at bounding box center [32, 175] width 4 height 7
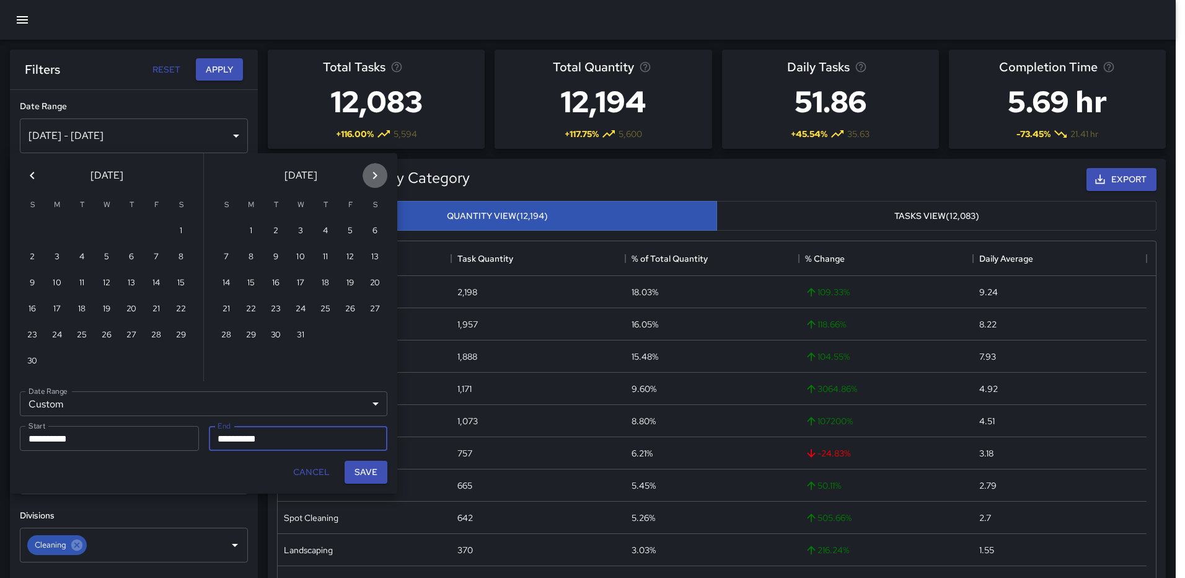
click at [371, 175] on icon "Next month" at bounding box center [375, 175] width 15 height 15
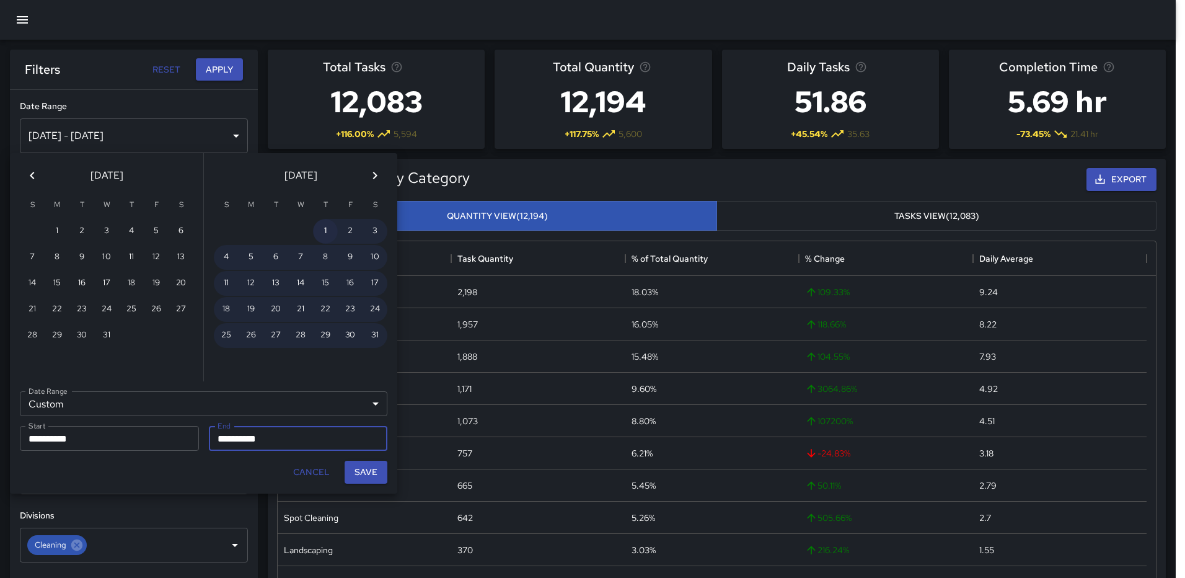
click at [324, 232] on button "1" at bounding box center [325, 231] width 25 height 25
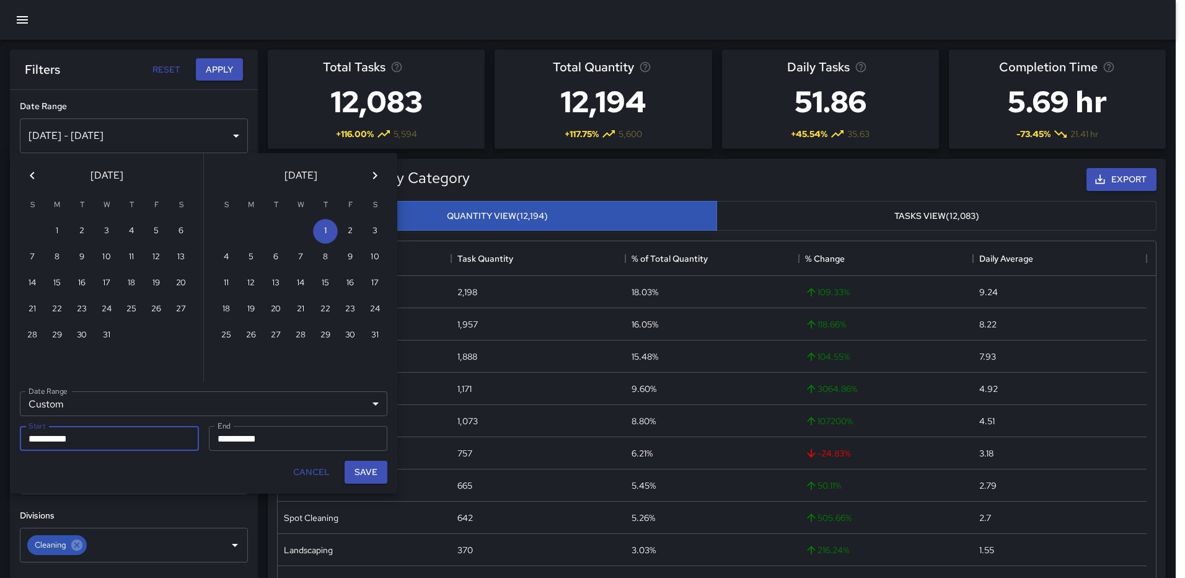
click at [136, 435] on input "**********" at bounding box center [105, 438] width 170 height 25
click at [281, 441] on input "**********" at bounding box center [294, 438] width 170 height 25
click at [271, 445] on input "**********" at bounding box center [294, 438] width 170 height 25
click at [370, 174] on icon "Next month" at bounding box center [375, 175] width 15 height 15
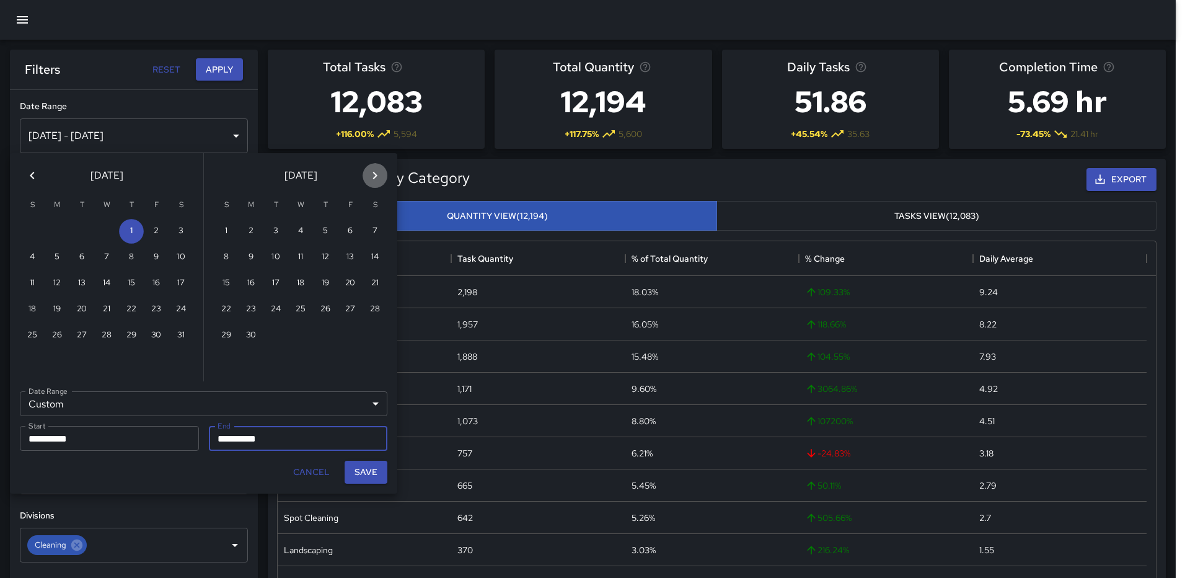
click at [370, 174] on icon "Next month" at bounding box center [375, 175] width 15 height 15
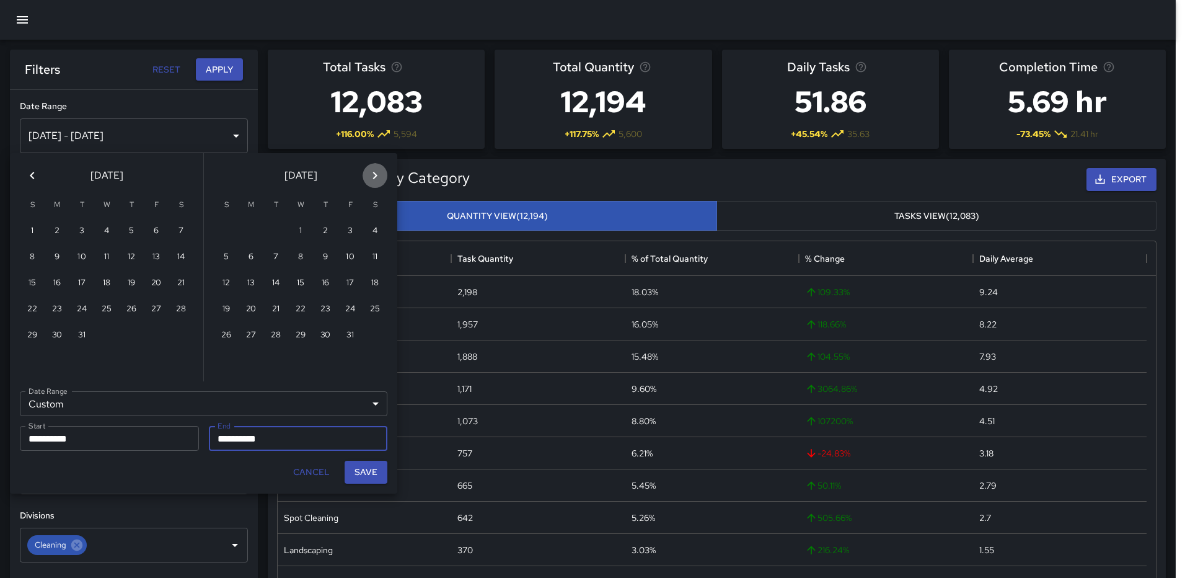
click at [370, 174] on icon "Next month" at bounding box center [375, 175] width 15 height 15
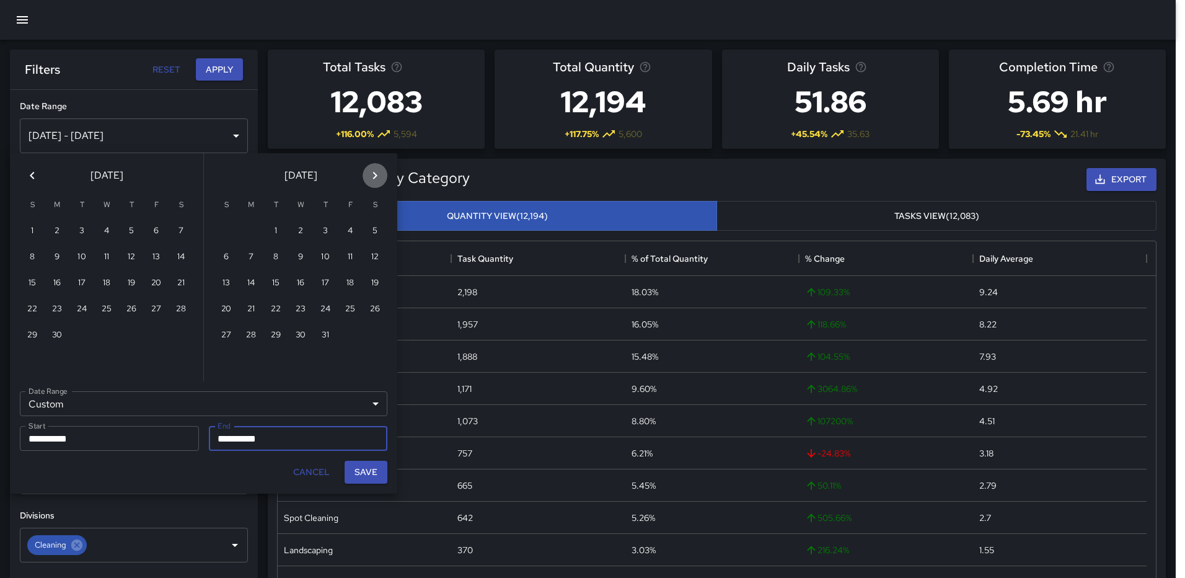
click at [371, 175] on icon "Next month" at bounding box center [375, 175] width 15 height 15
click at [79, 336] on button "26" at bounding box center [81, 335] width 25 height 25
type input "**********"
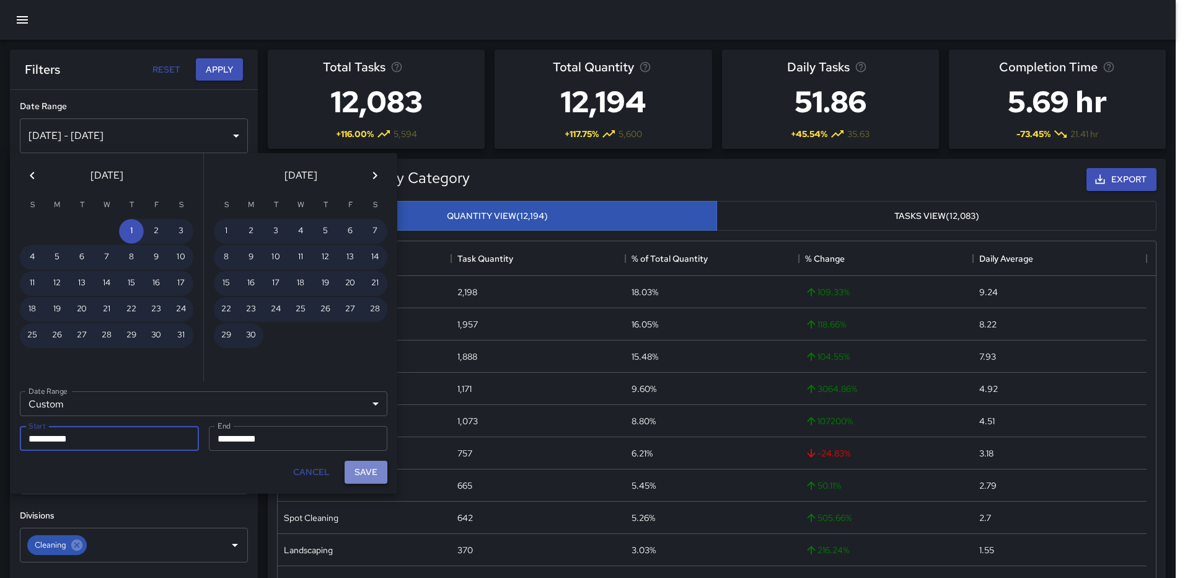
click at [356, 467] on button "Save" at bounding box center [366, 472] width 43 height 23
type input "**********"
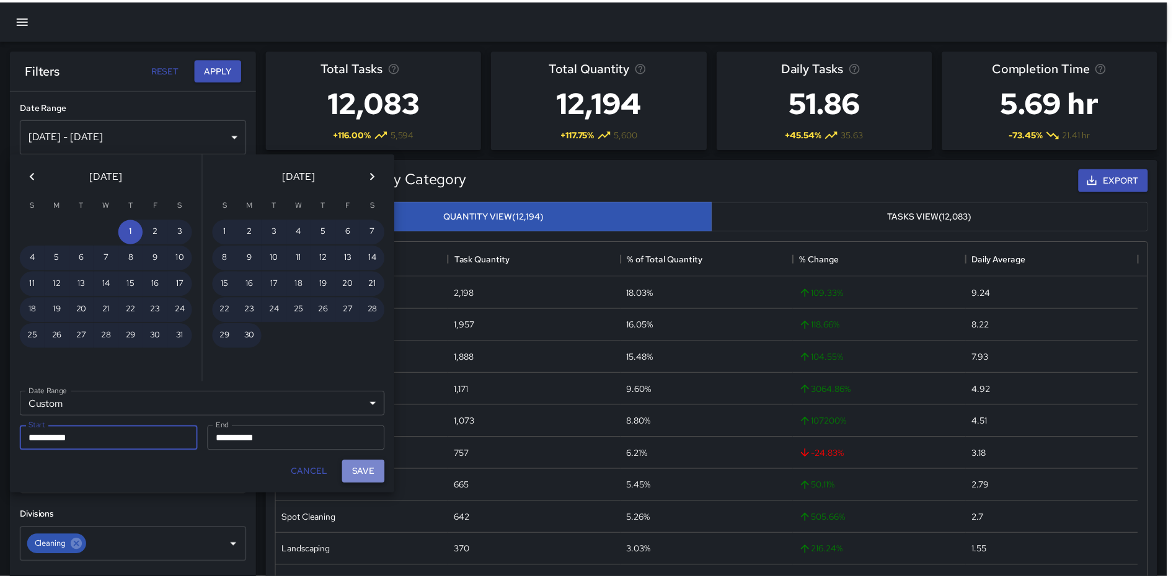
scroll to position [10, 10]
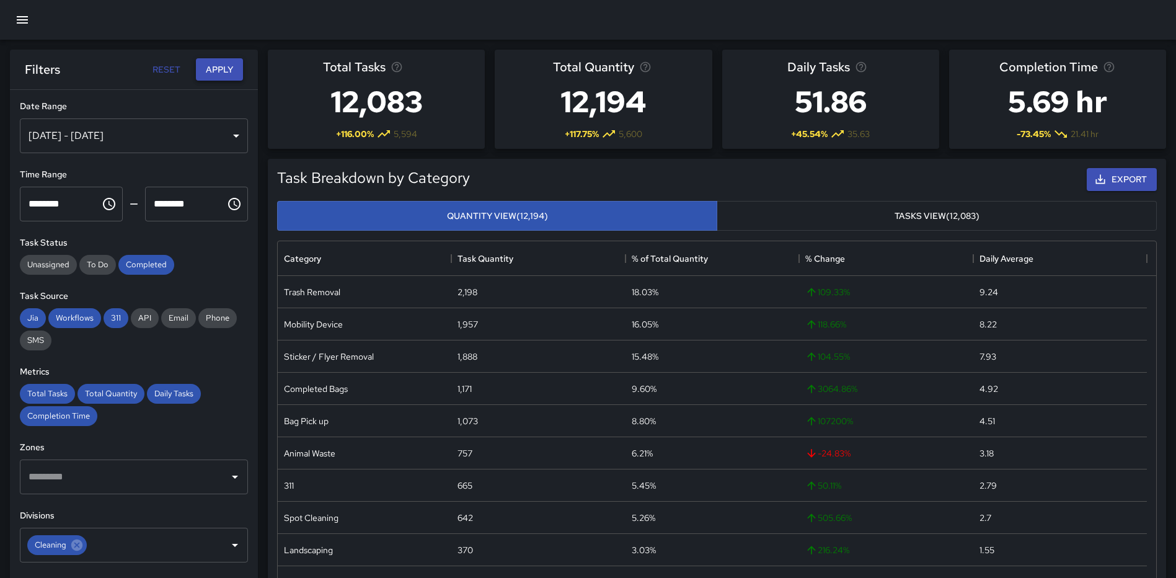
click at [229, 70] on button "Apply" at bounding box center [219, 69] width 47 height 23
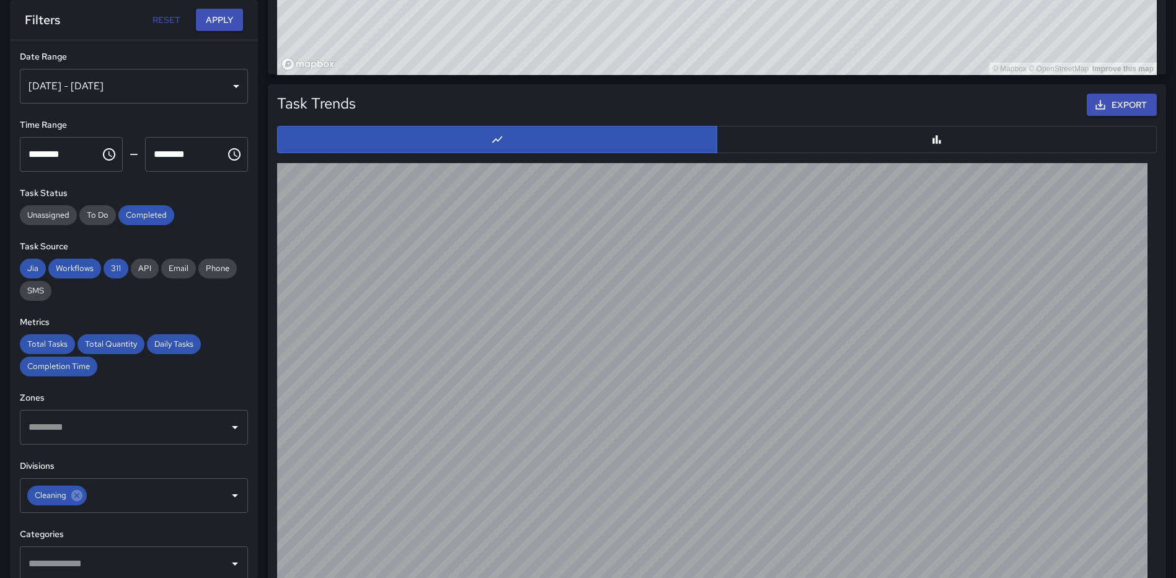
scroll to position [1172, 0]
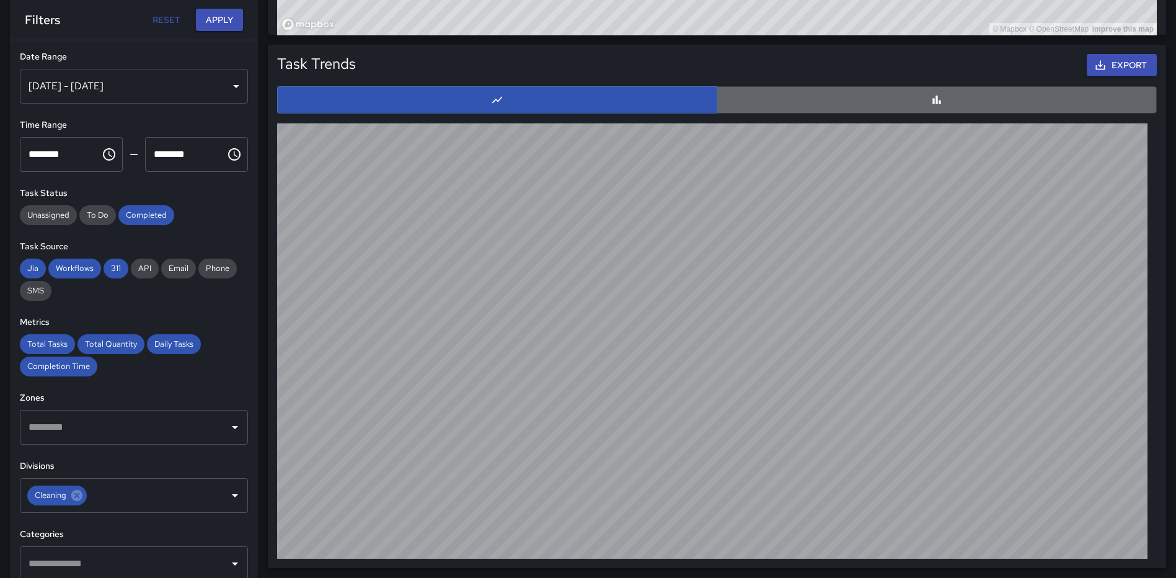
click at [906, 97] on button "button" at bounding box center [937, 99] width 440 height 27
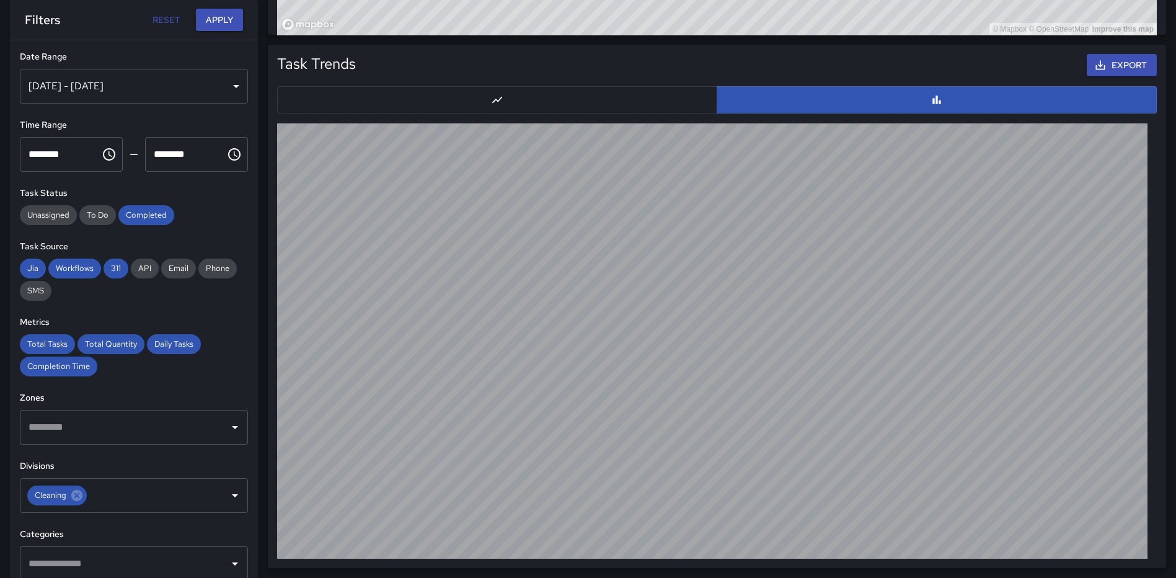
click at [412, 97] on button "button" at bounding box center [497, 99] width 440 height 27
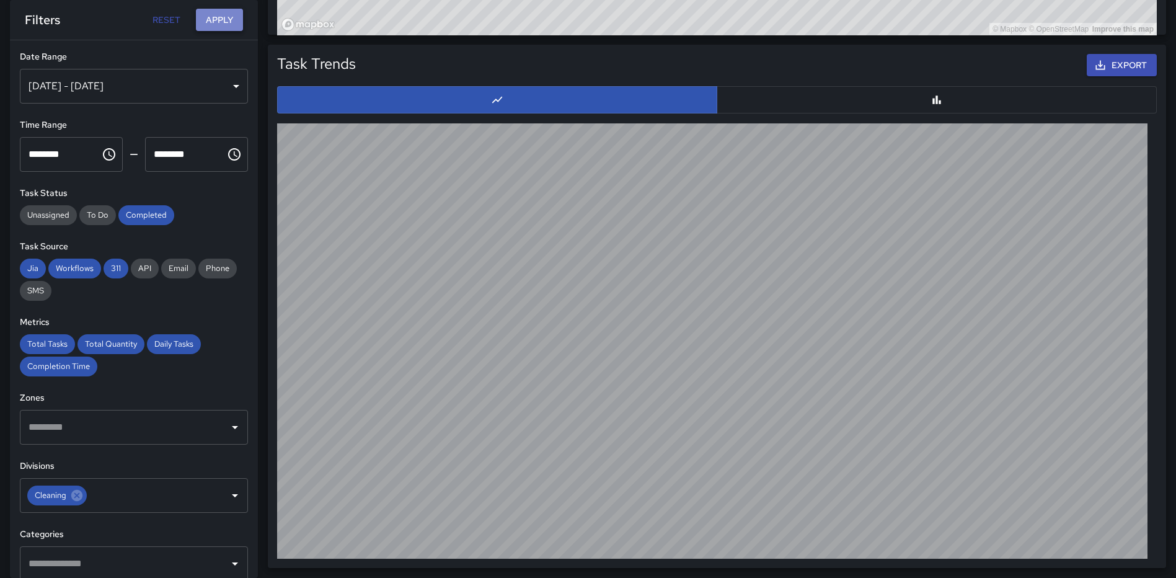
click at [206, 17] on button "Apply" at bounding box center [219, 20] width 47 height 23
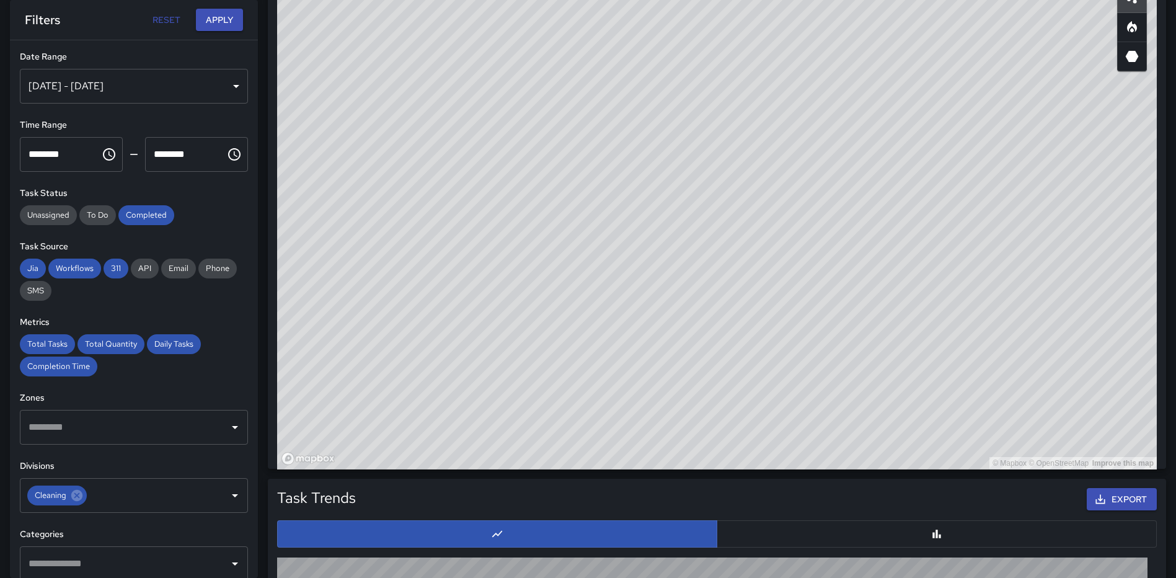
scroll to position [490, 0]
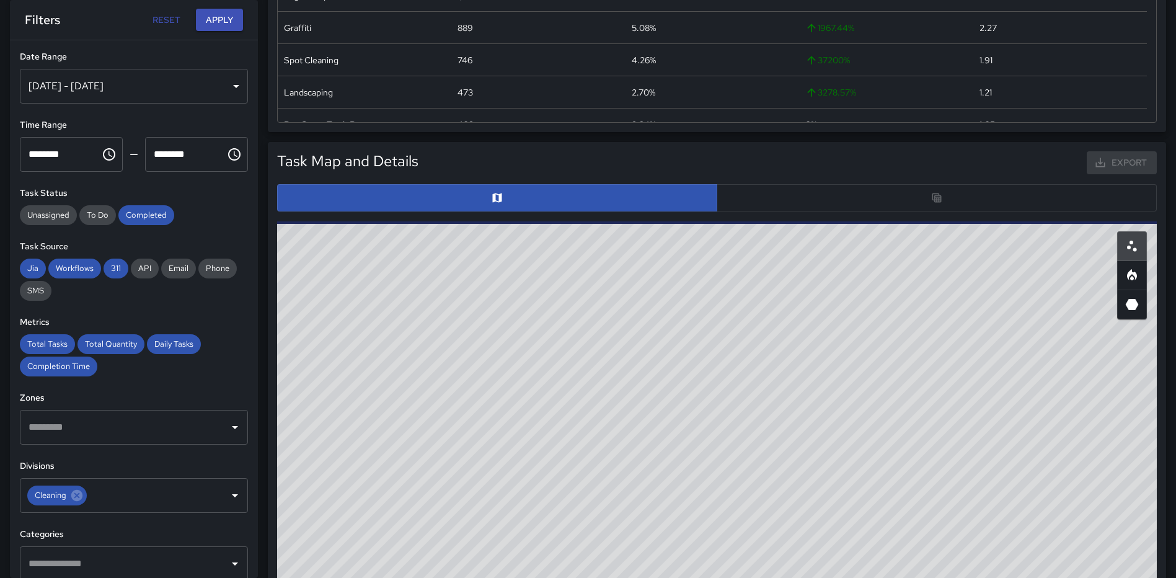
drag, startPoint x: 766, startPoint y: 421, endPoint x: 624, endPoint y: 459, distance: 147.7
click at [624, 459] on div "© Mapbox © OpenStreetMap Improve this map" at bounding box center [717, 469] width 880 height 496
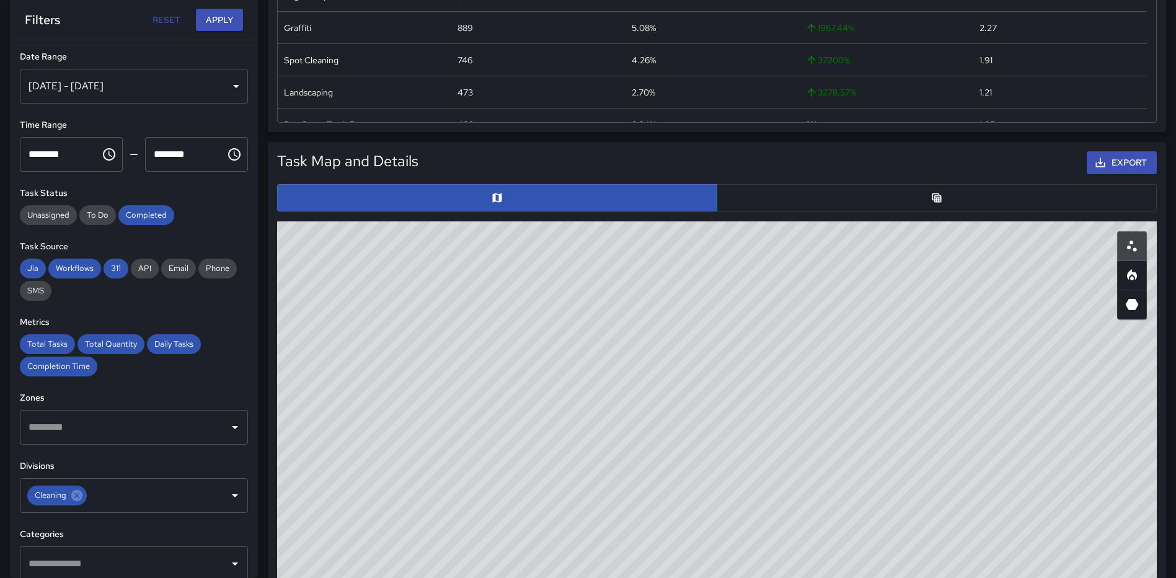
drag, startPoint x: 795, startPoint y: 405, endPoint x: 691, endPoint y: 505, distance: 144.7
click at [691, 505] on div "© Mapbox © OpenStreetMap Improve this map" at bounding box center [717, 469] width 880 height 496
drag, startPoint x: 755, startPoint y: 458, endPoint x: 859, endPoint y: 358, distance: 144.2
click at [859, 358] on div "© Mapbox © OpenStreetMap Improve this map" at bounding box center [717, 469] width 880 height 496
drag, startPoint x: 1017, startPoint y: 467, endPoint x: 843, endPoint y: 485, distance: 175.2
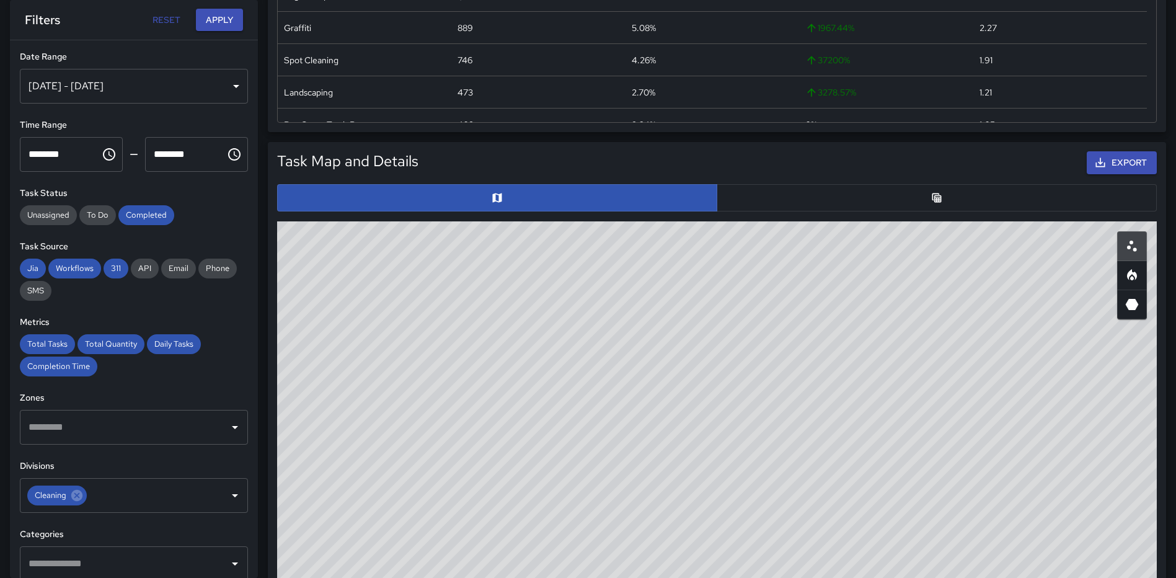
click at [844, 489] on div "© Mapbox © OpenStreetMap Improve this map" at bounding box center [717, 469] width 880 height 496
drag, startPoint x: 797, startPoint y: 477, endPoint x: 869, endPoint y: 453, distance: 75.3
click at [869, 453] on div "© Mapbox © OpenStreetMap Improve this map" at bounding box center [717, 469] width 880 height 496
drag, startPoint x: 891, startPoint y: 388, endPoint x: 847, endPoint y: 550, distance: 167.7
drag, startPoint x: 847, startPoint y: 550, endPoint x: 937, endPoint y: 197, distance: 364.6
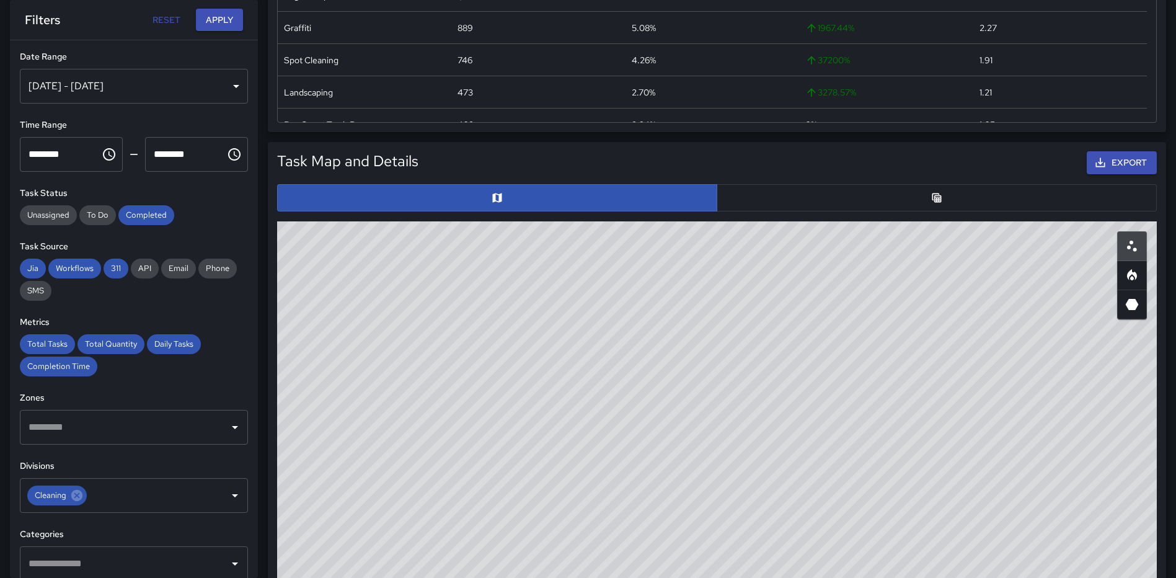
click at [937, 197] on icon "Table" at bounding box center [937, 198] width 12 height 12
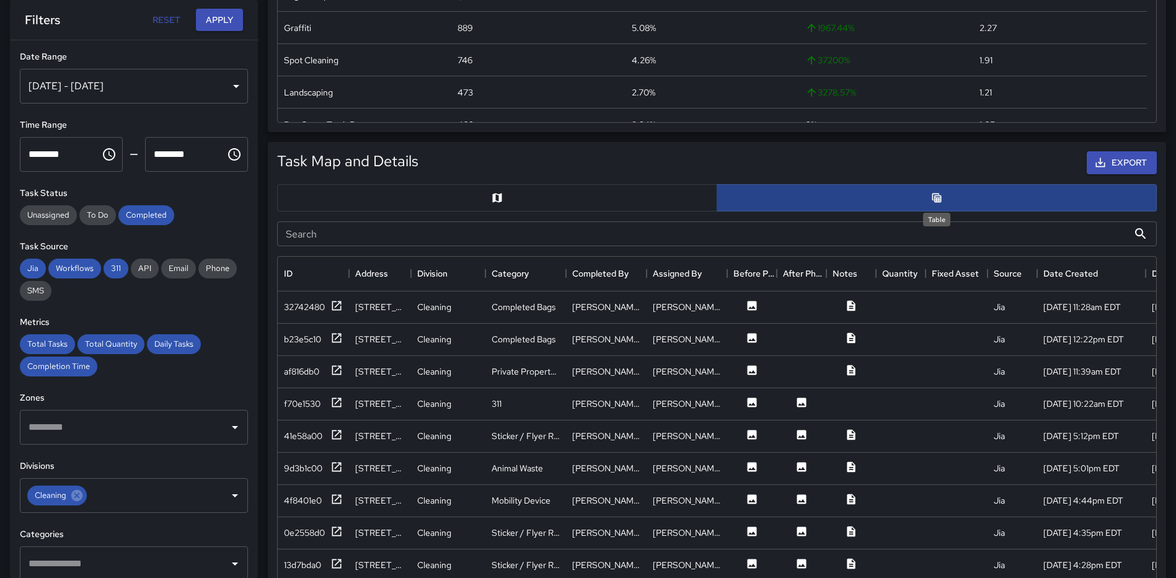
scroll to position [10, 10]
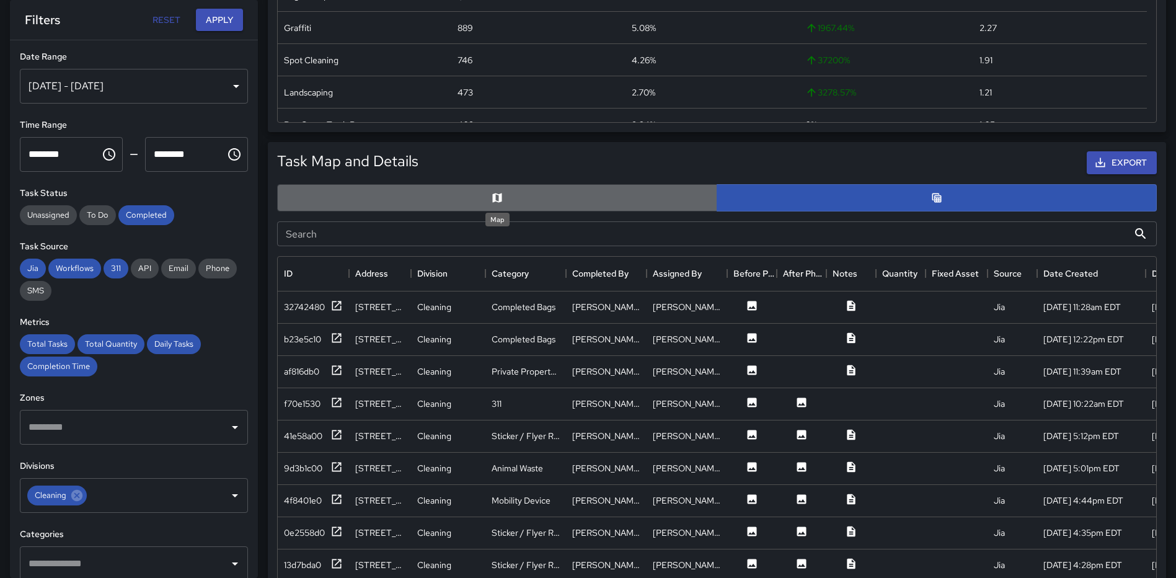
click at [497, 193] on icon "Map" at bounding box center [497, 198] width 12 height 12
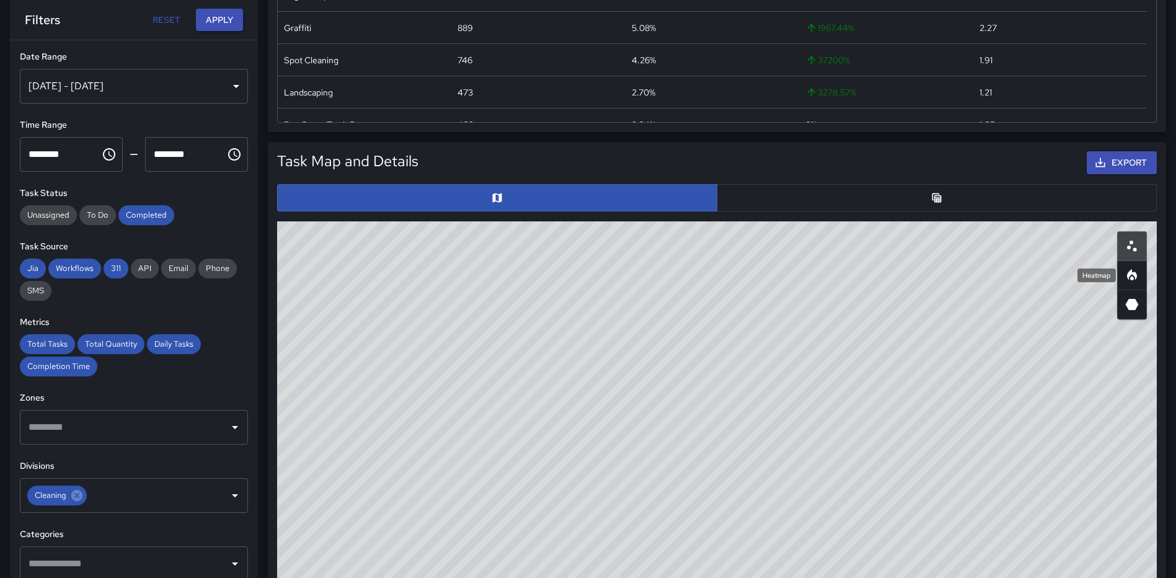
click at [1127, 278] on icon "Heatmap" at bounding box center [1132, 275] width 15 height 15
click at [107, 427] on input "text" at bounding box center [124, 427] width 198 height 24
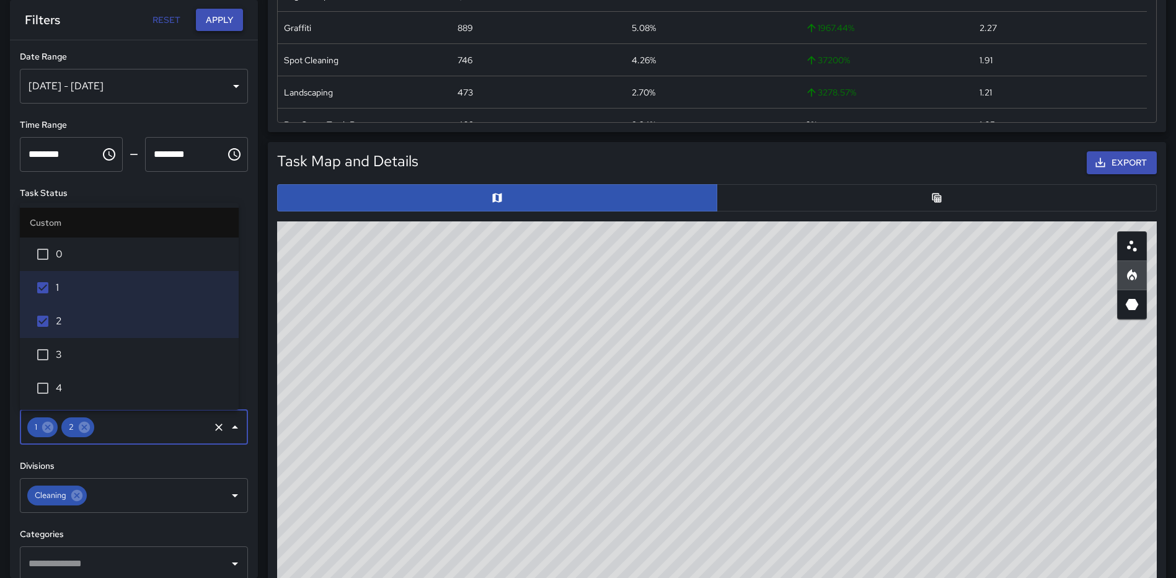
click at [211, 16] on button "Apply" at bounding box center [219, 20] width 47 height 23
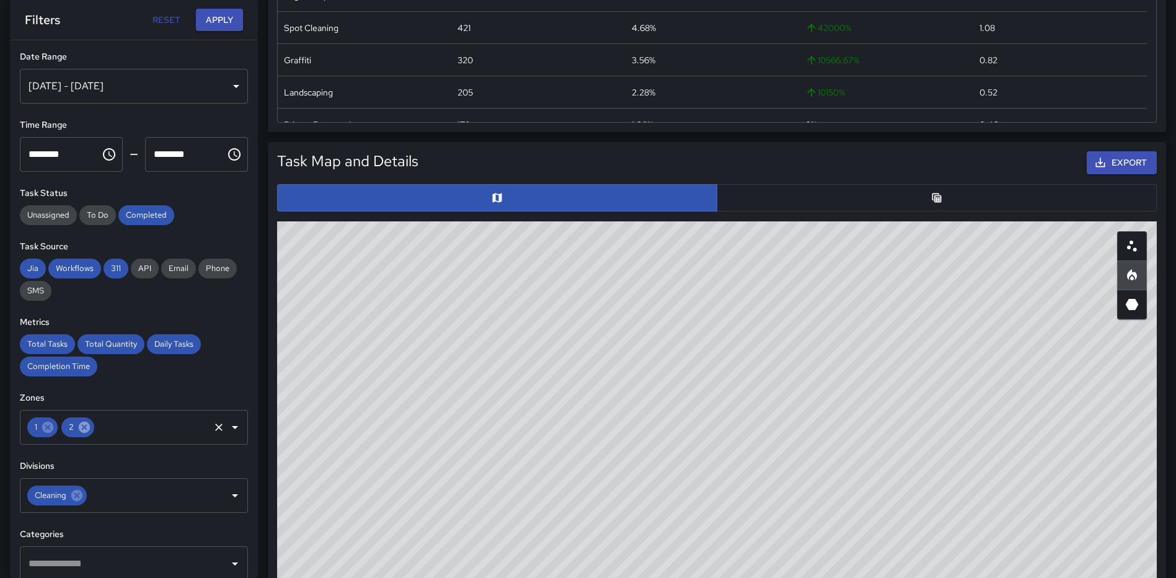
click at [86, 429] on icon at bounding box center [84, 427] width 14 height 14
click at [53, 430] on icon at bounding box center [48, 427] width 14 height 14
click at [213, 26] on button "Apply" at bounding box center [219, 20] width 47 height 23
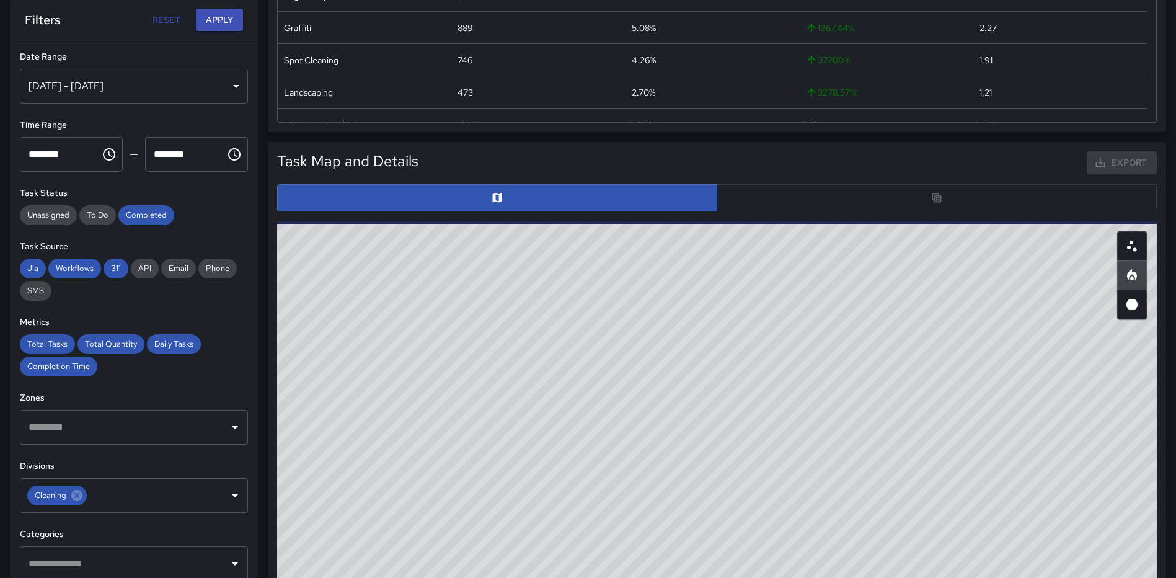
click at [213, 87] on div "Aug 01, 2024 - Aug 26, 2025" at bounding box center [134, 86] width 228 height 35
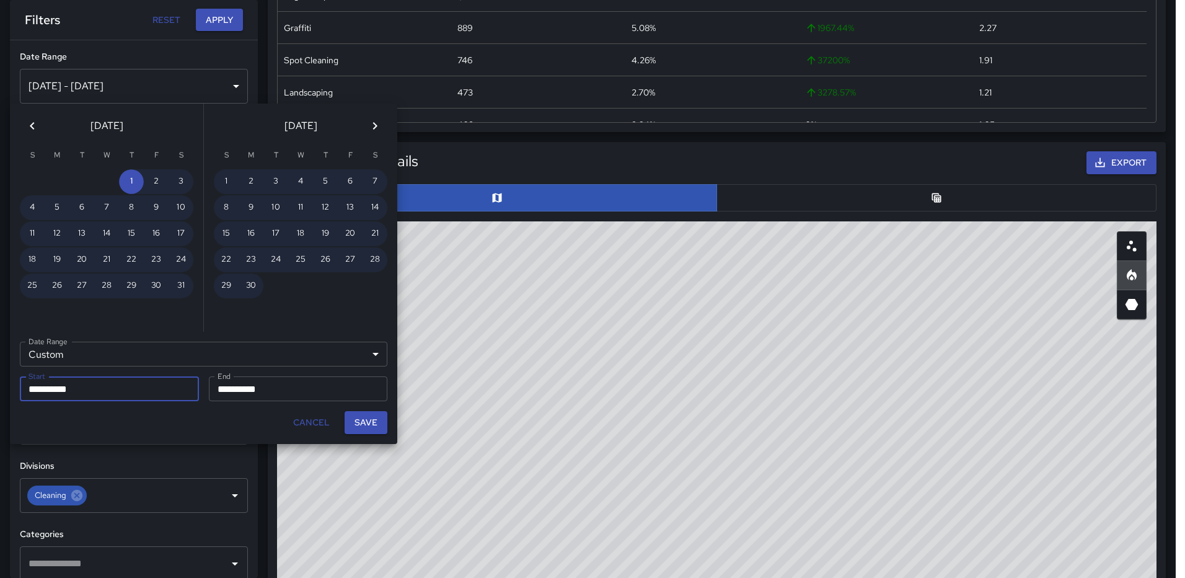
click at [124, 396] on input "**********" at bounding box center [105, 388] width 170 height 25
click at [124, 388] on input "**********" at bounding box center [105, 388] width 170 height 25
click at [381, 126] on icon "Next month" at bounding box center [375, 125] width 15 height 15
click at [381, 127] on icon "Next month" at bounding box center [375, 125] width 15 height 15
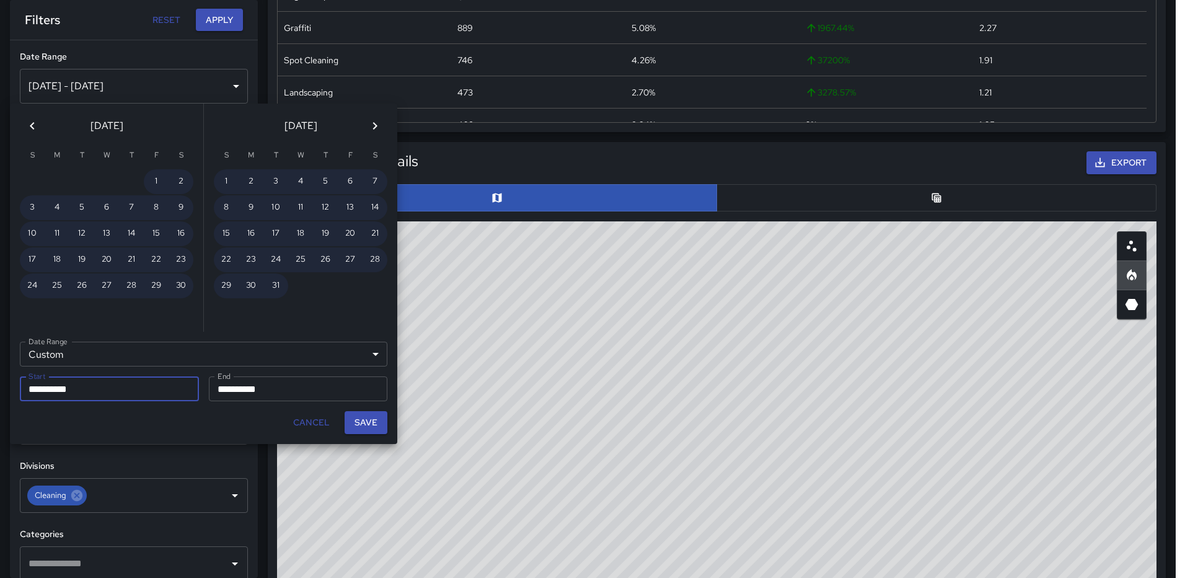
click at [381, 128] on icon "Next month" at bounding box center [375, 125] width 15 height 15
click at [380, 128] on icon "Next month" at bounding box center [375, 125] width 15 height 15
click at [380, 129] on icon "Next month" at bounding box center [375, 125] width 15 height 15
click at [379, 129] on icon "Next month" at bounding box center [375, 125] width 15 height 15
click at [379, 130] on icon "Next month" at bounding box center [375, 125] width 15 height 15
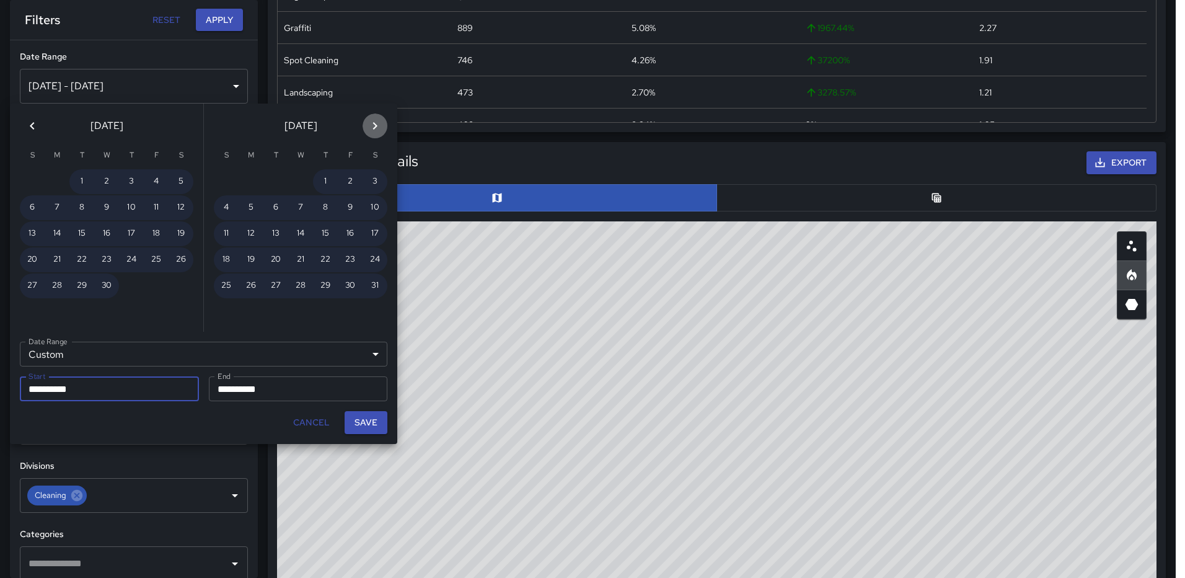
click at [379, 130] on icon "Next month" at bounding box center [375, 125] width 15 height 15
click at [378, 131] on icon "Next month" at bounding box center [375, 125] width 15 height 15
click at [347, 176] on button "1" at bounding box center [350, 181] width 25 height 25
type input "**********"
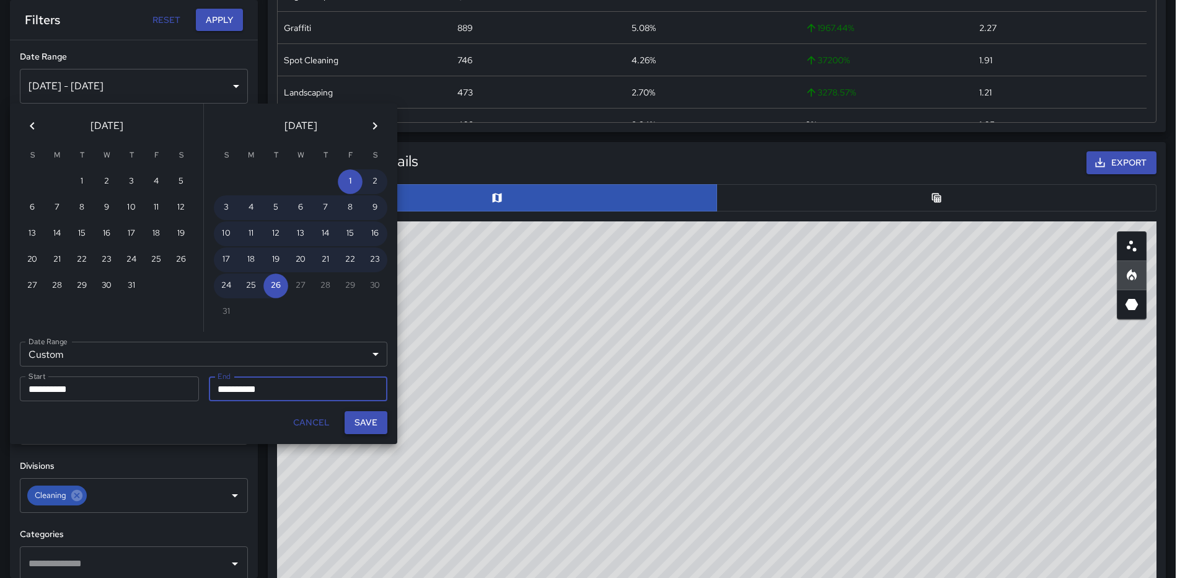
click at [359, 420] on button "Save" at bounding box center [366, 422] width 43 height 23
type input "**********"
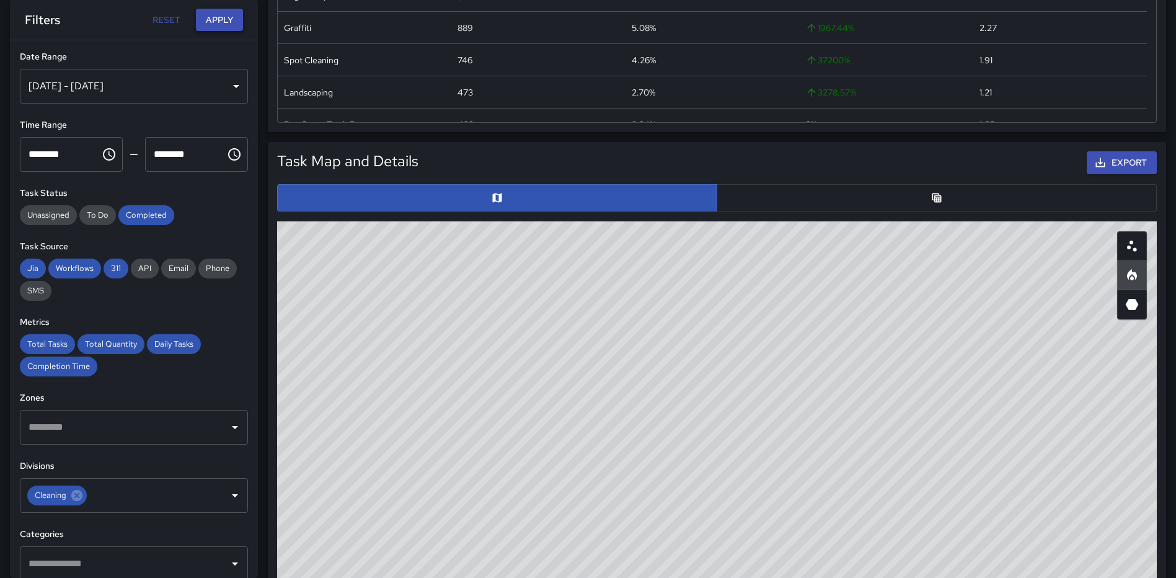
click at [224, 19] on button "Apply" at bounding box center [219, 20] width 47 height 23
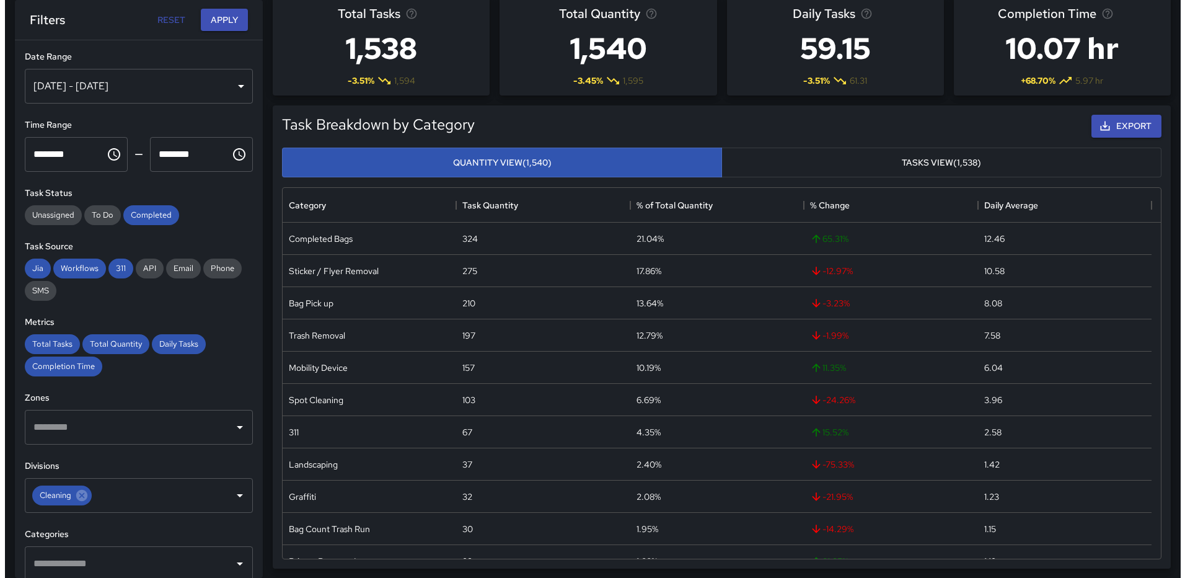
scroll to position [0, 0]
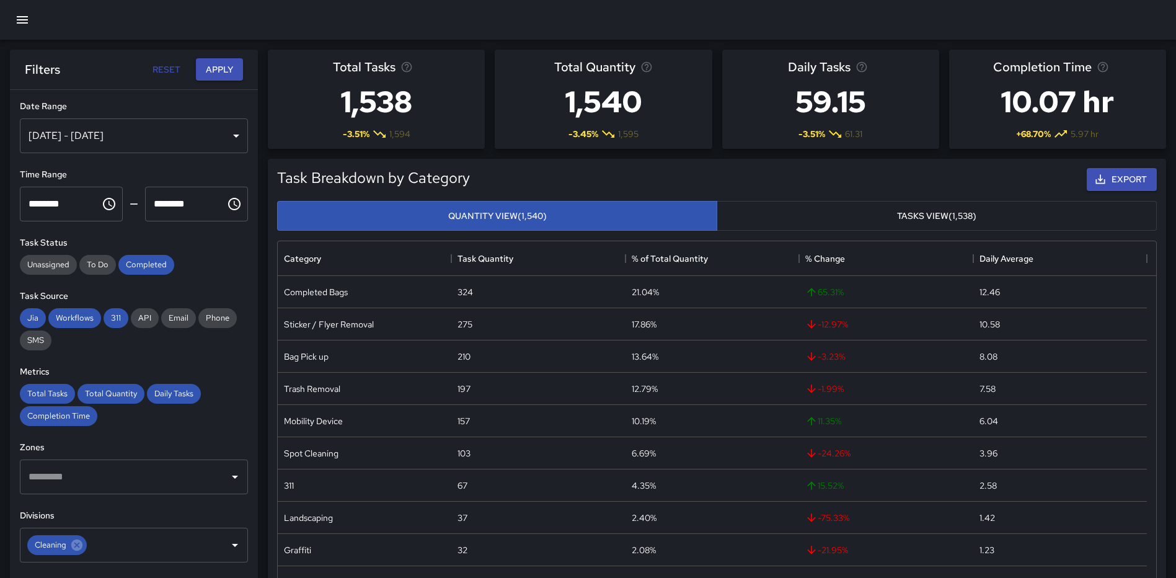
click at [26, 20] on icon "button" at bounding box center [22, 19] width 11 height 7
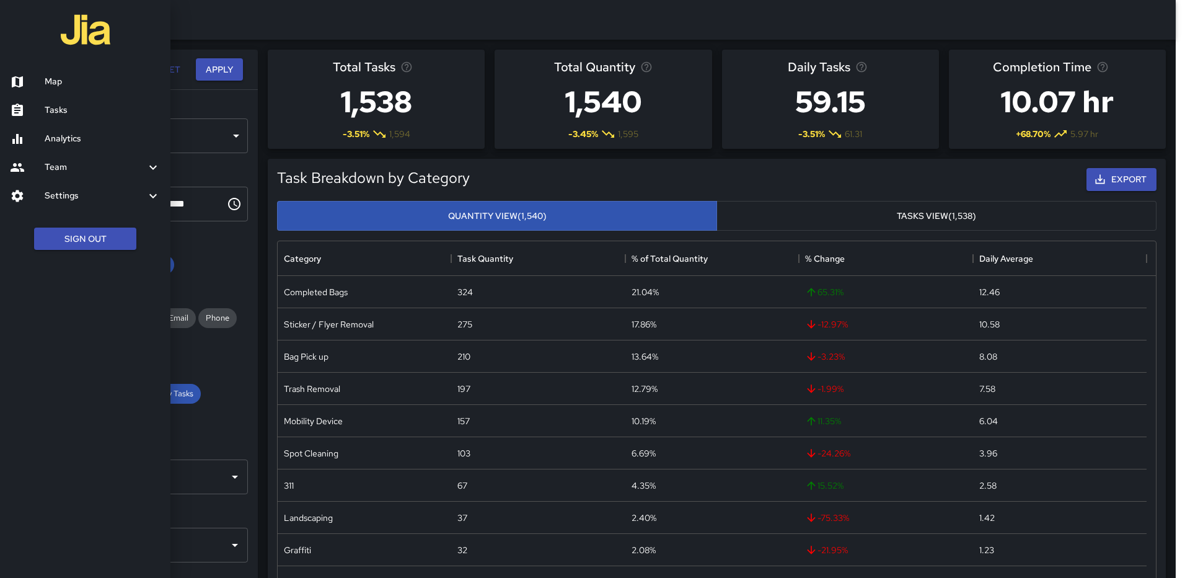
click at [60, 164] on h6 "Team" at bounding box center [95, 168] width 101 height 14
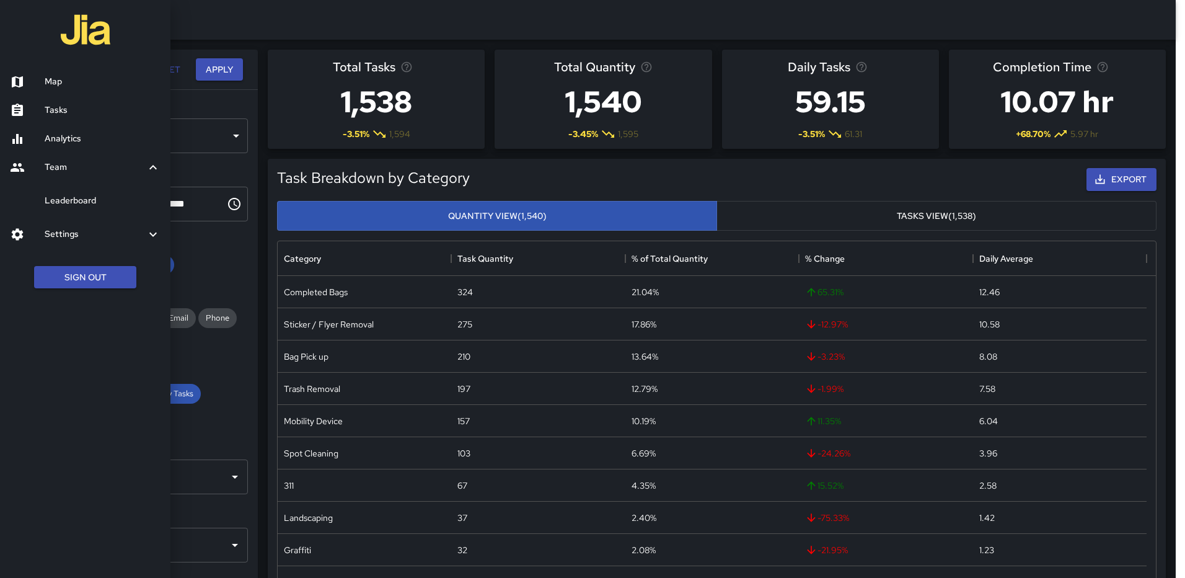
click at [79, 196] on h6 "Leaderboard" at bounding box center [103, 201] width 116 height 14
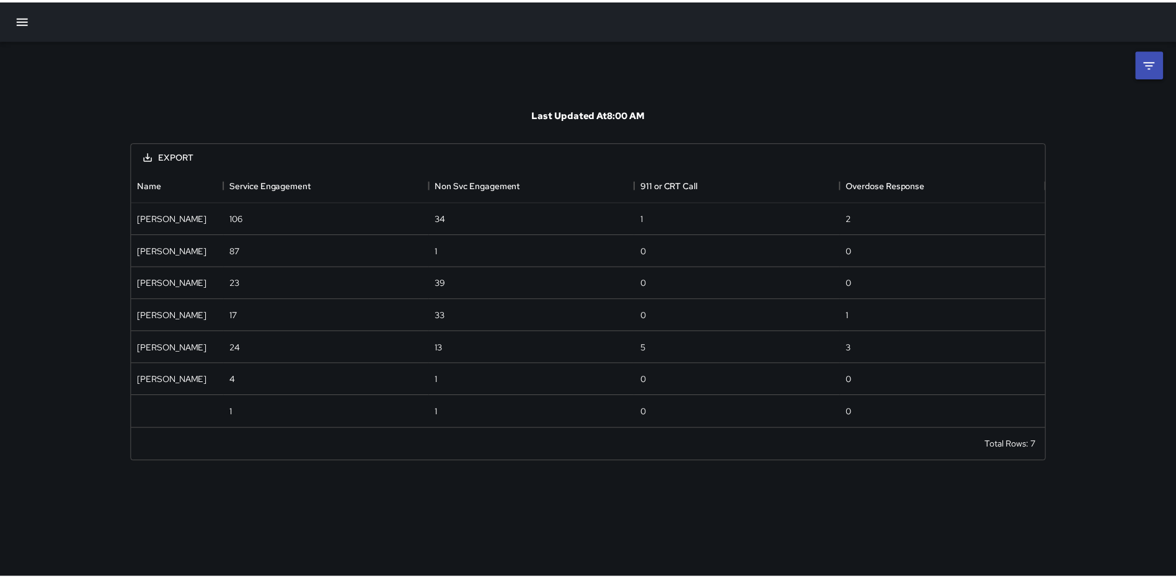
scroll to position [251, 912]
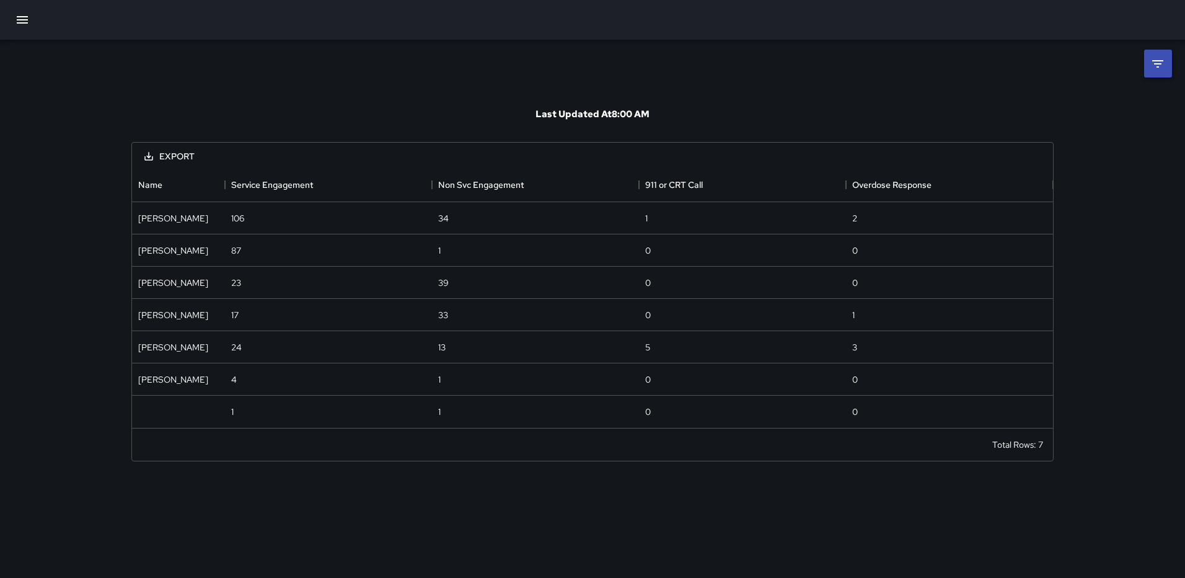
click at [1149, 68] on li at bounding box center [1158, 64] width 28 height 28
click at [1109, 111] on body "**********" at bounding box center [592, 289] width 1185 height 578
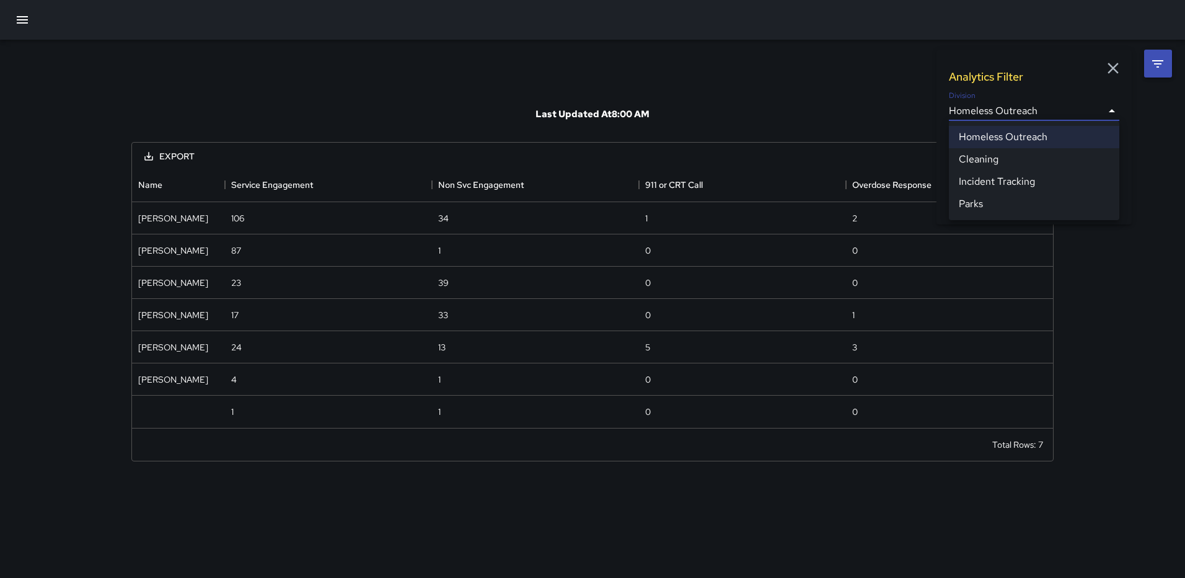
click at [996, 157] on li "Cleaning" at bounding box center [1034, 159] width 170 height 22
type input "**********"
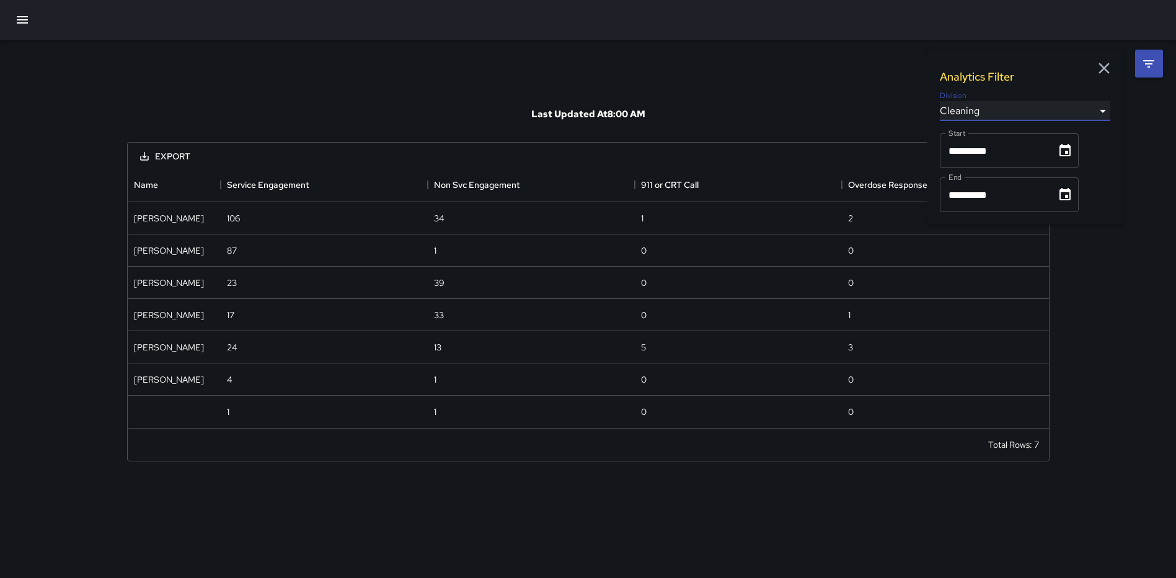
scroll to position [518, 912]
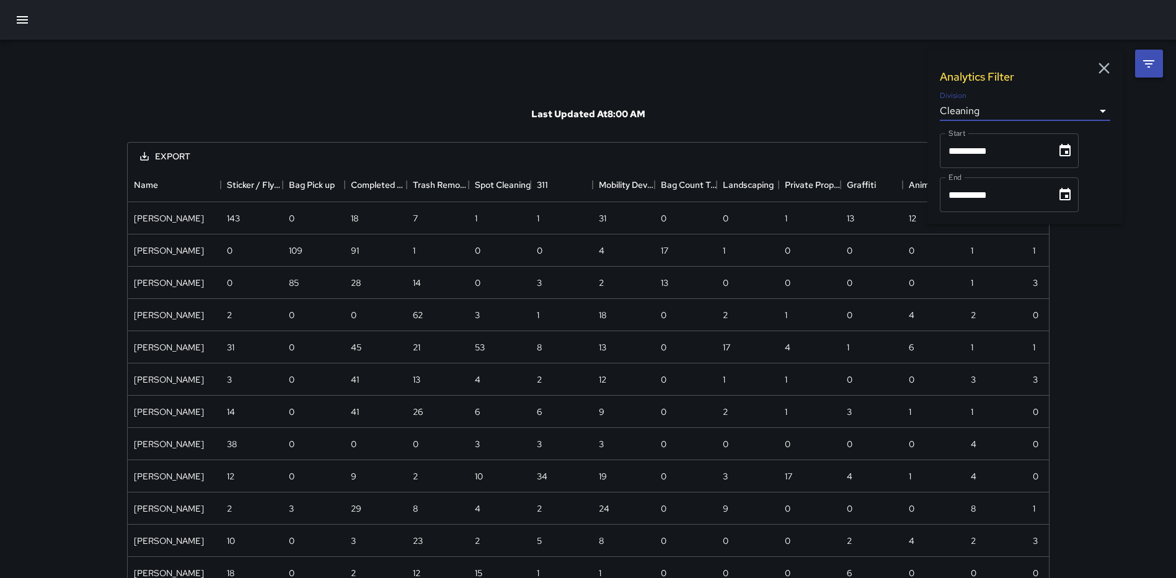
click at [796, 84] on div "**********" at bounding box center [588, 387] width 952 height 694
click at [793, 86] on div "**********" at bounding box center [588, 387] width 952 height 694
click at [1104, 70] on icon "button" at bounding box center [1104, 68] width 19 height 19
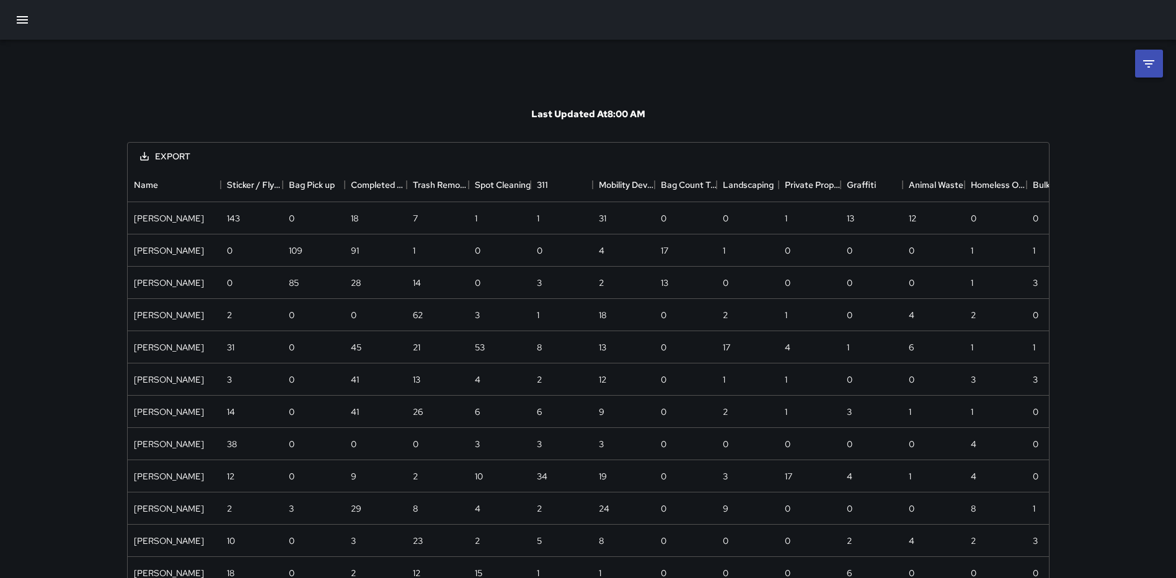
click at [175, 151] on button "Export" at bounding box center [165, 156] width 70 height 23
click at [169, 178] on li "Download as CSV" at bounding box center [179, 183] width 99 height 22
